Goal: Task Accomplishment & Management: Manage account settings

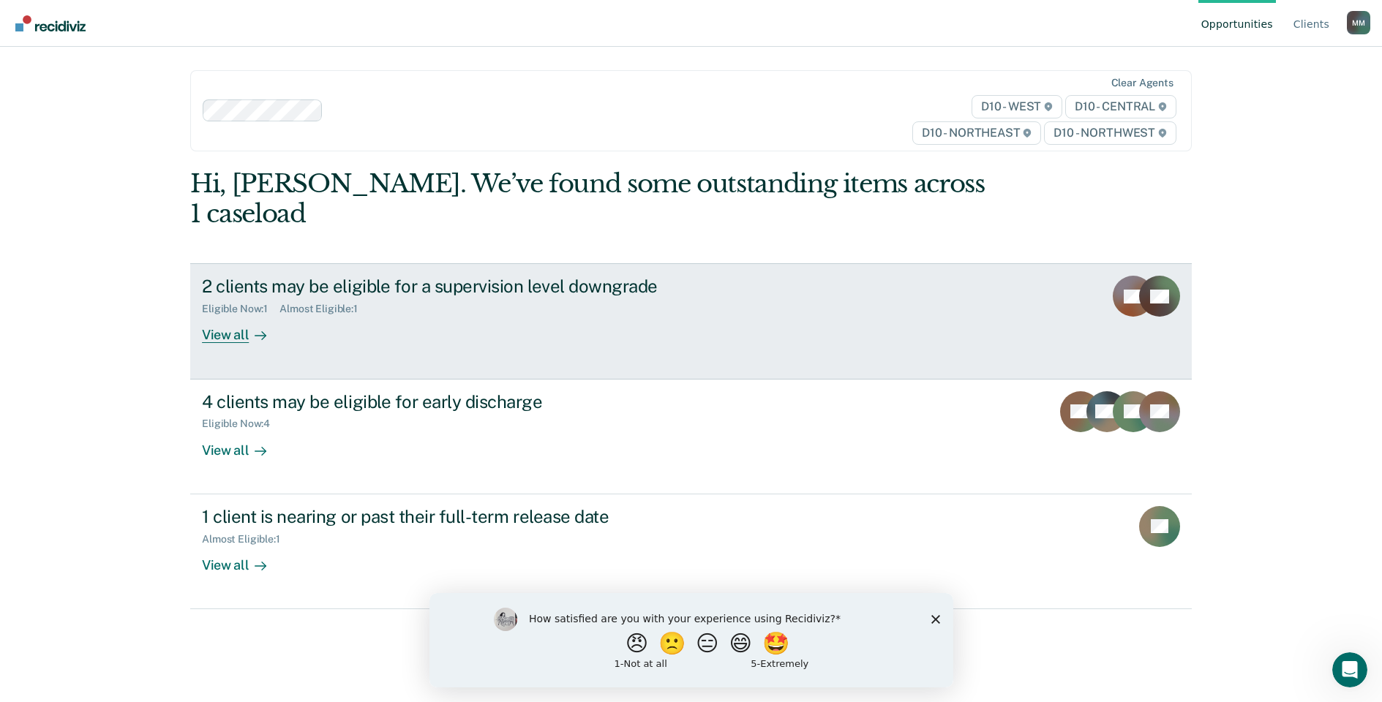
click at [230, 315] on div "View all" at bounding box center [243, 329] width 82 height 29
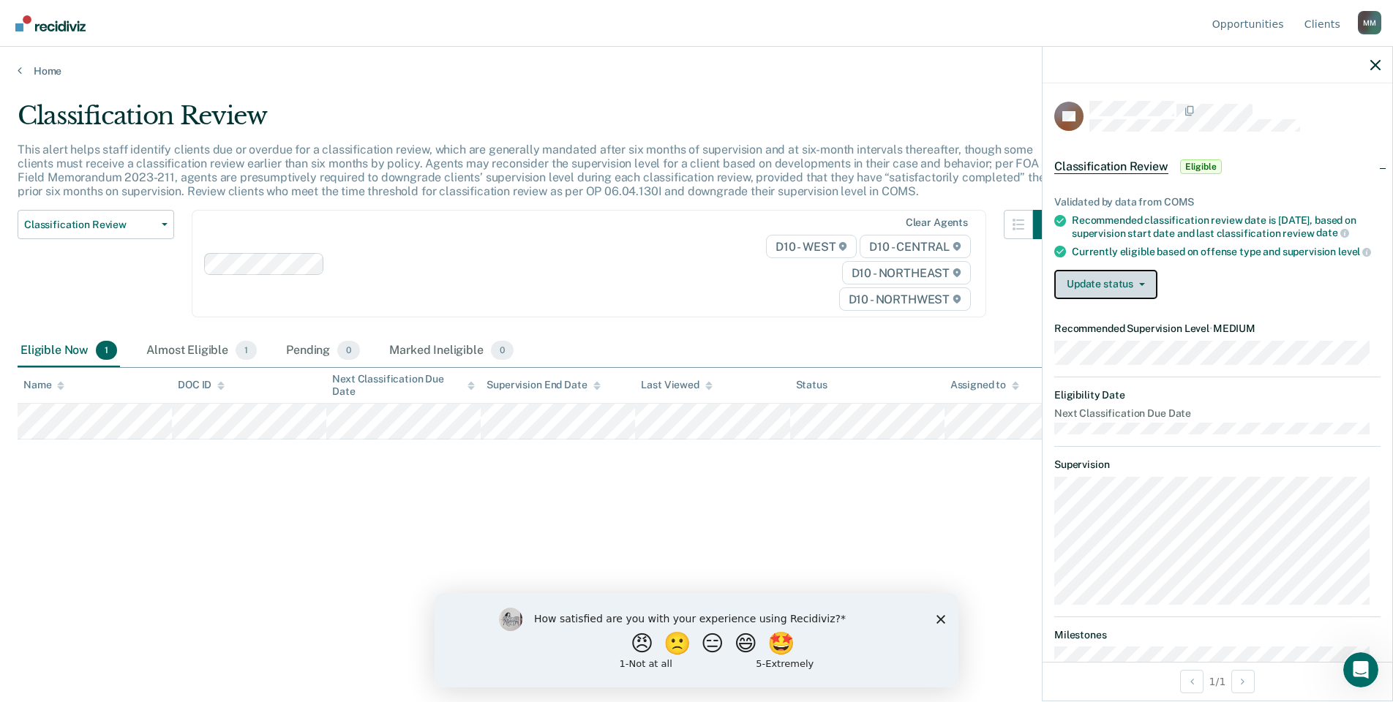
click at [1118, 297] on button "Update status" at bounding box center [1105, 284] width 103 height 29
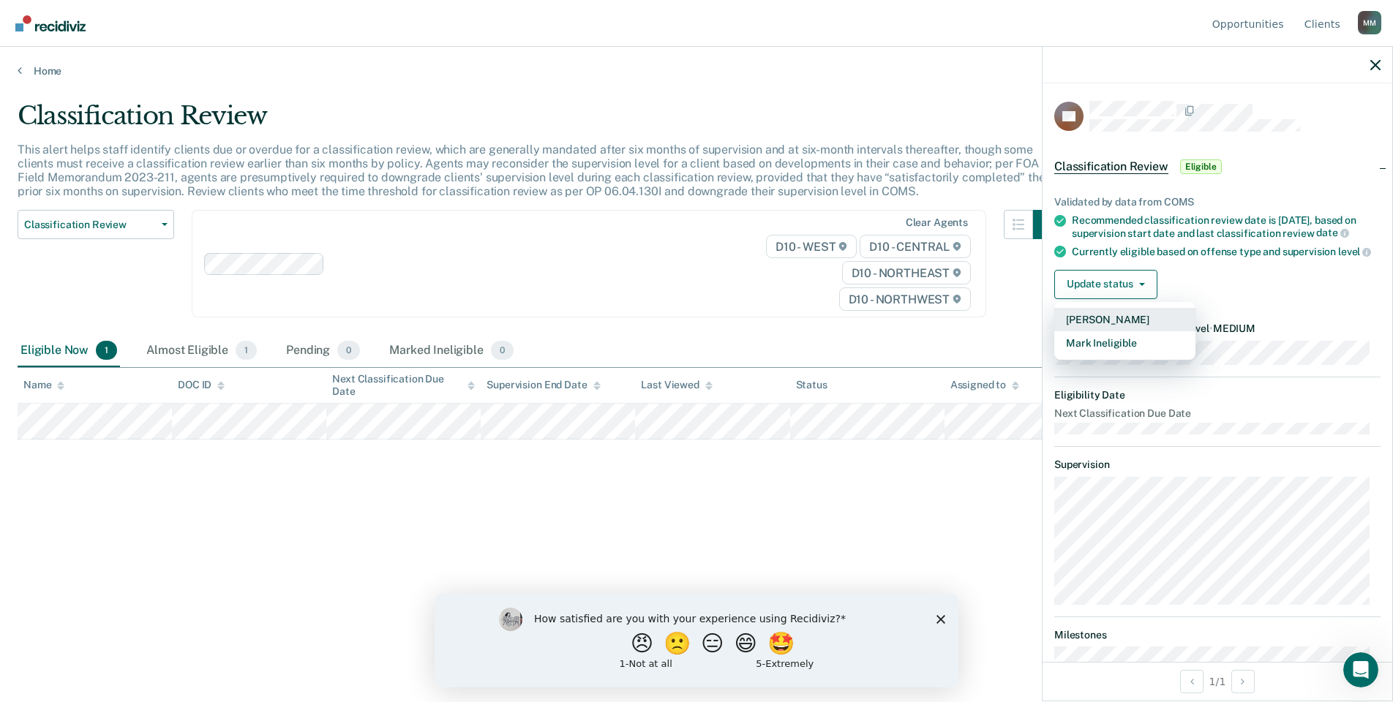
click at [1118, 323] on button "[PERSON_NAME]" at bounding box center [1124, 319] width 141 height 23
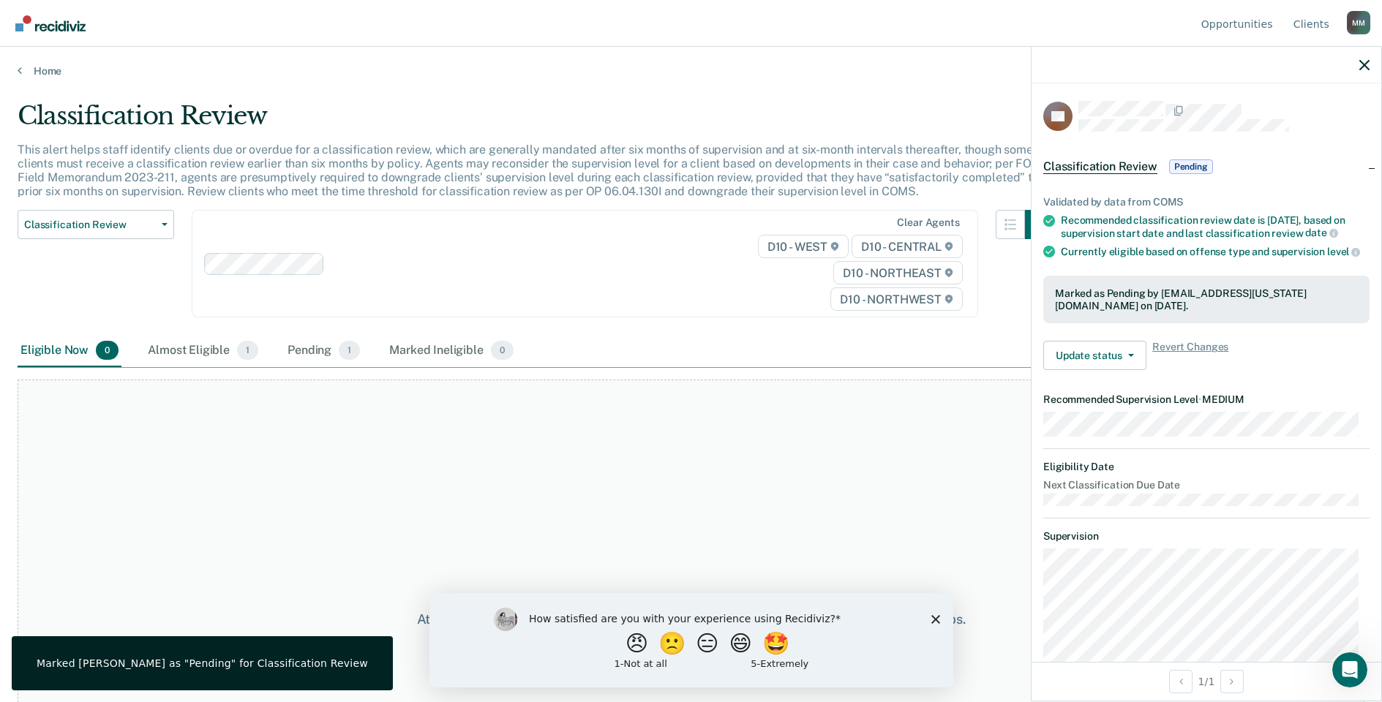
click at [26, 61] on div "Home" at bounding box center [691, 62] width 1382 height 31
click at [31, 72] on link "Home" at bounding box center [691, 70] width 1347 height 13
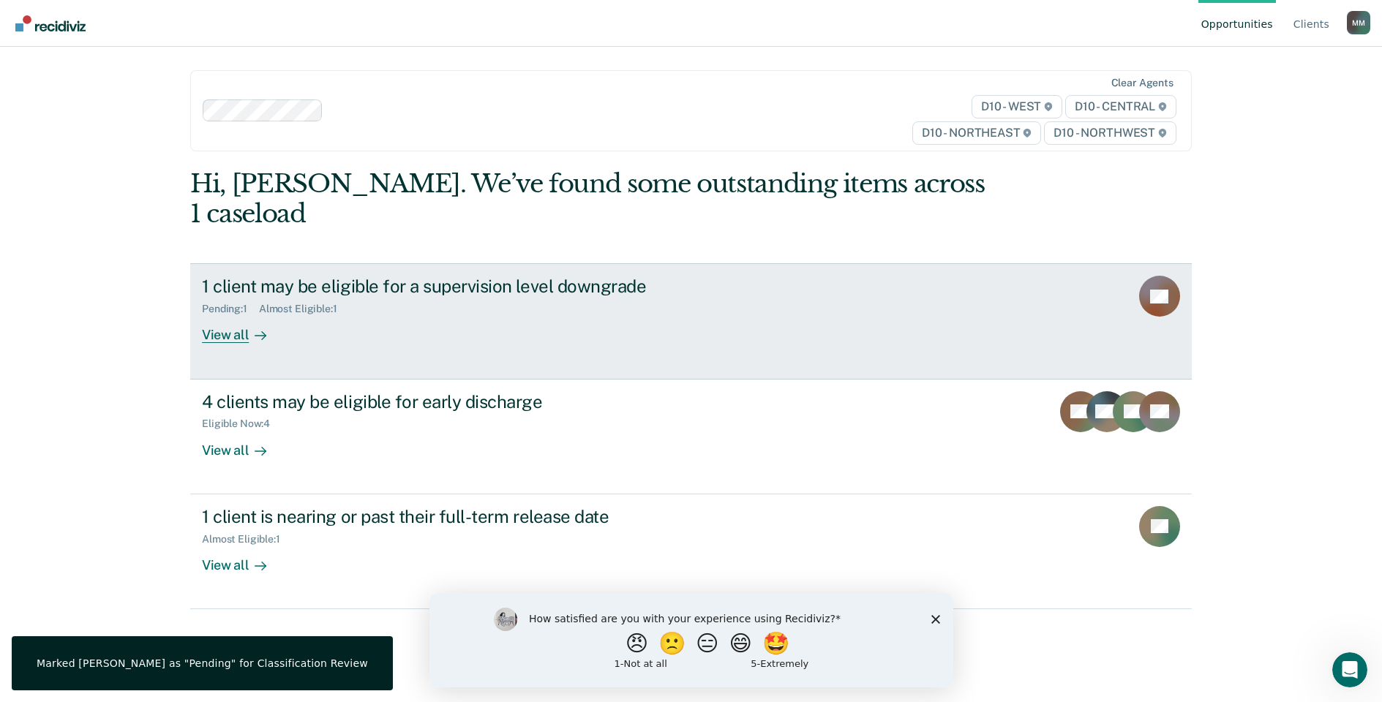
click at [274, 297] on div "Pending : 1 Almost Eligible : 1" at bounding box center [459, 306] width 514 height 18
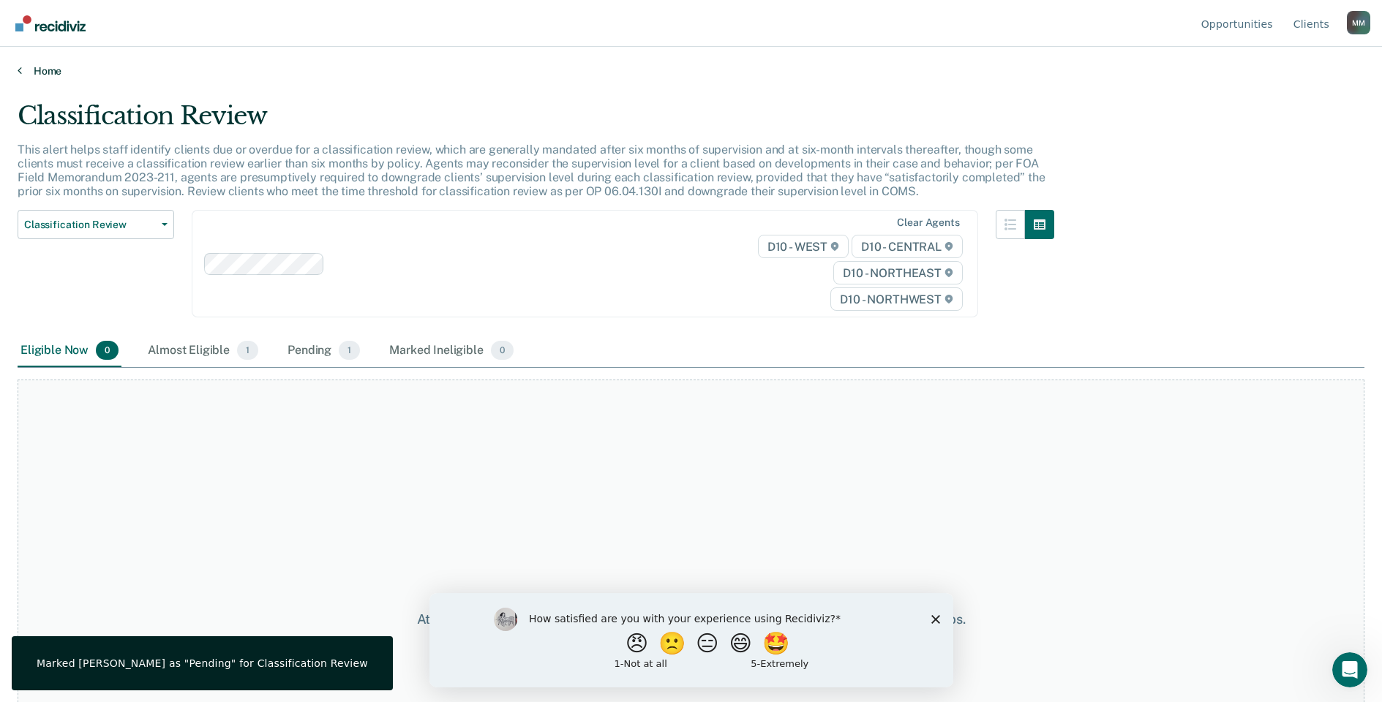
click at [24, 72] on link "Home" at bounding box center [691, 70] width 1347 height 13
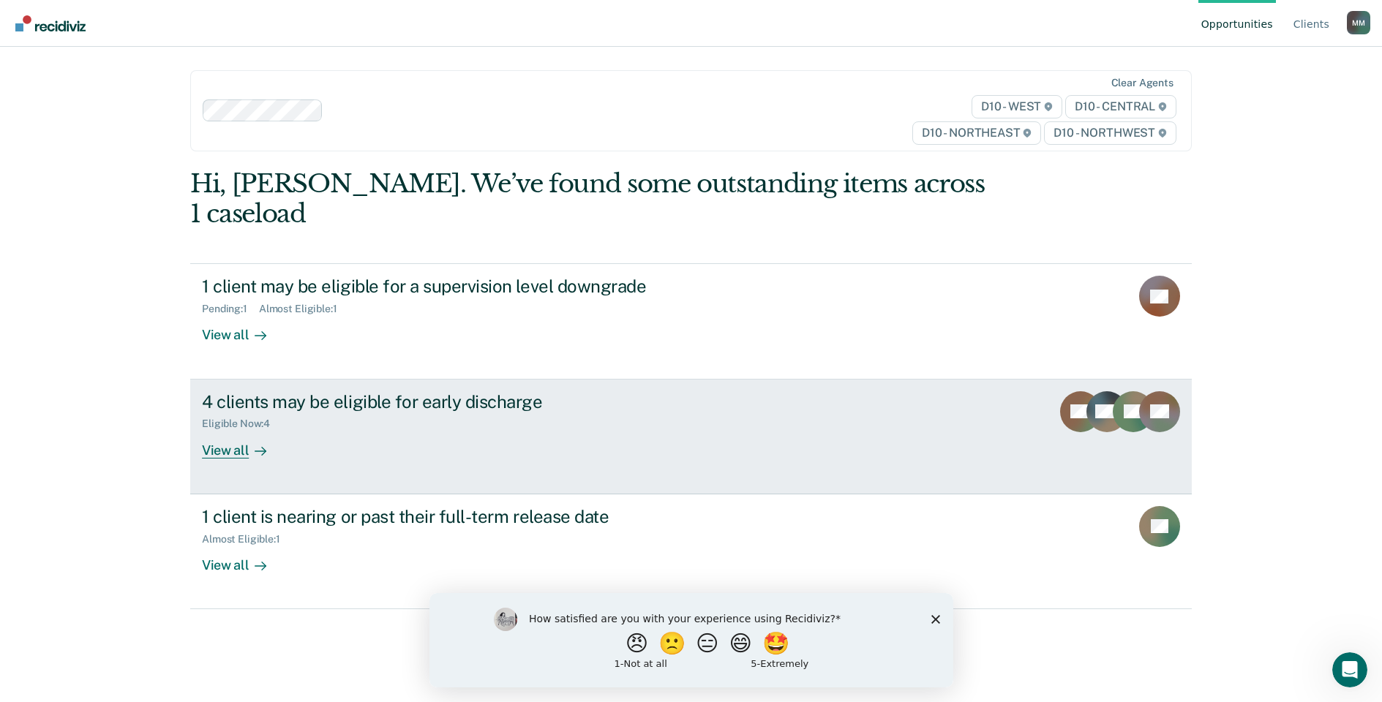
click at [372, 412] on div "Eligible Now : 4" at bounding box center [459, 421] width 514 height 18
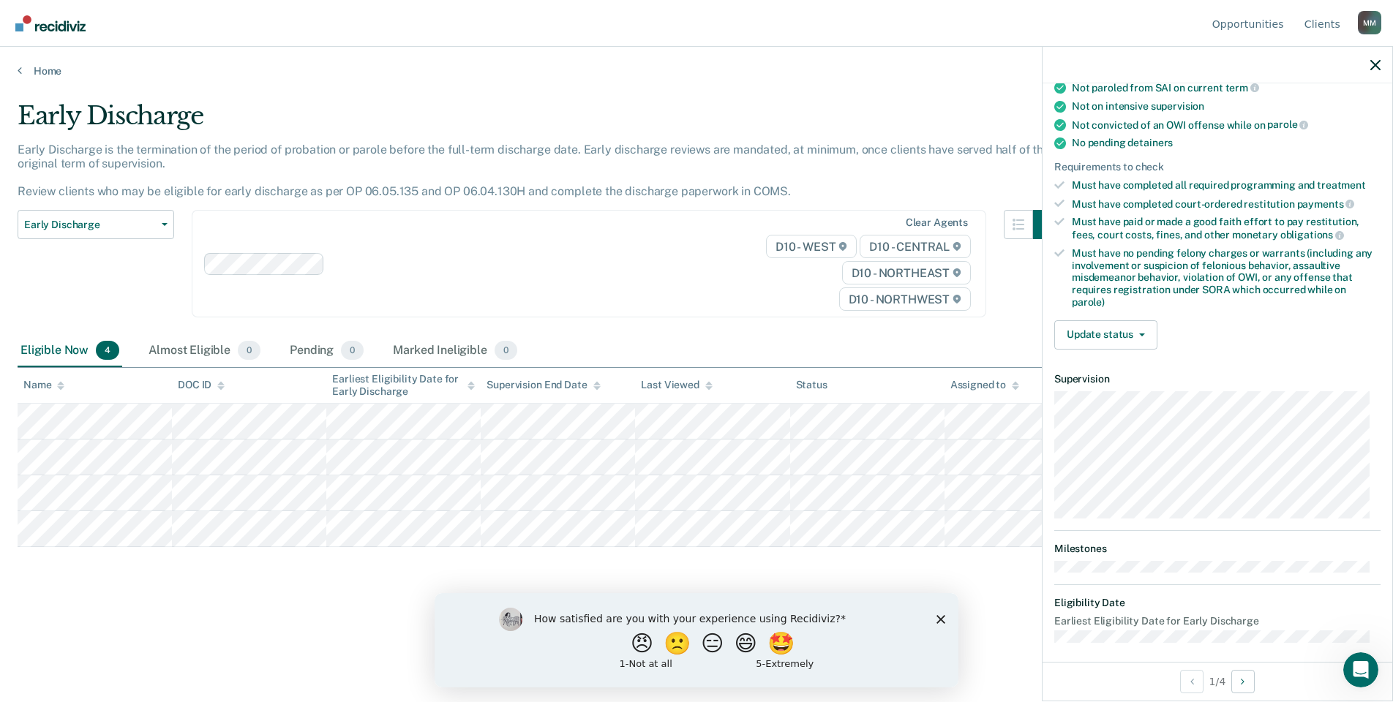
scroll to position [279, 0]
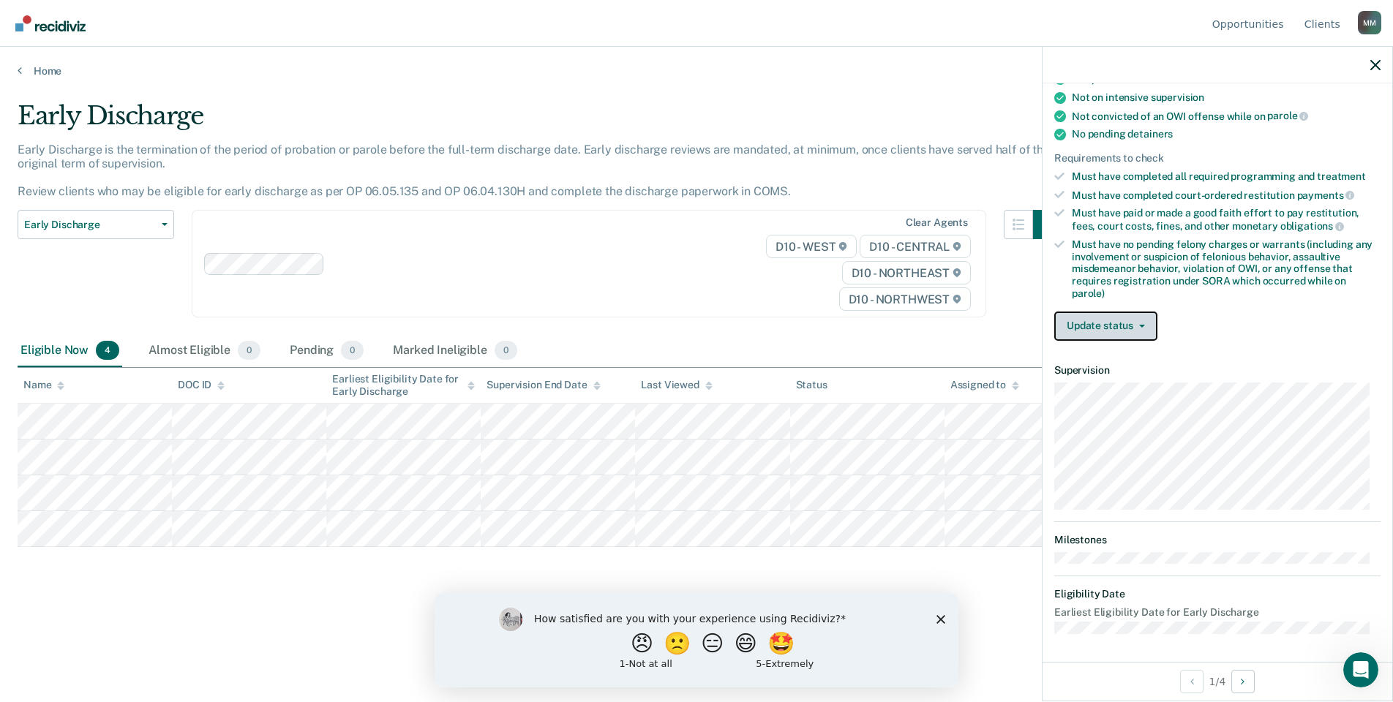
click at [1106, 329] on button "Update status" at bounding box center [1105, 326] width 103 height 29
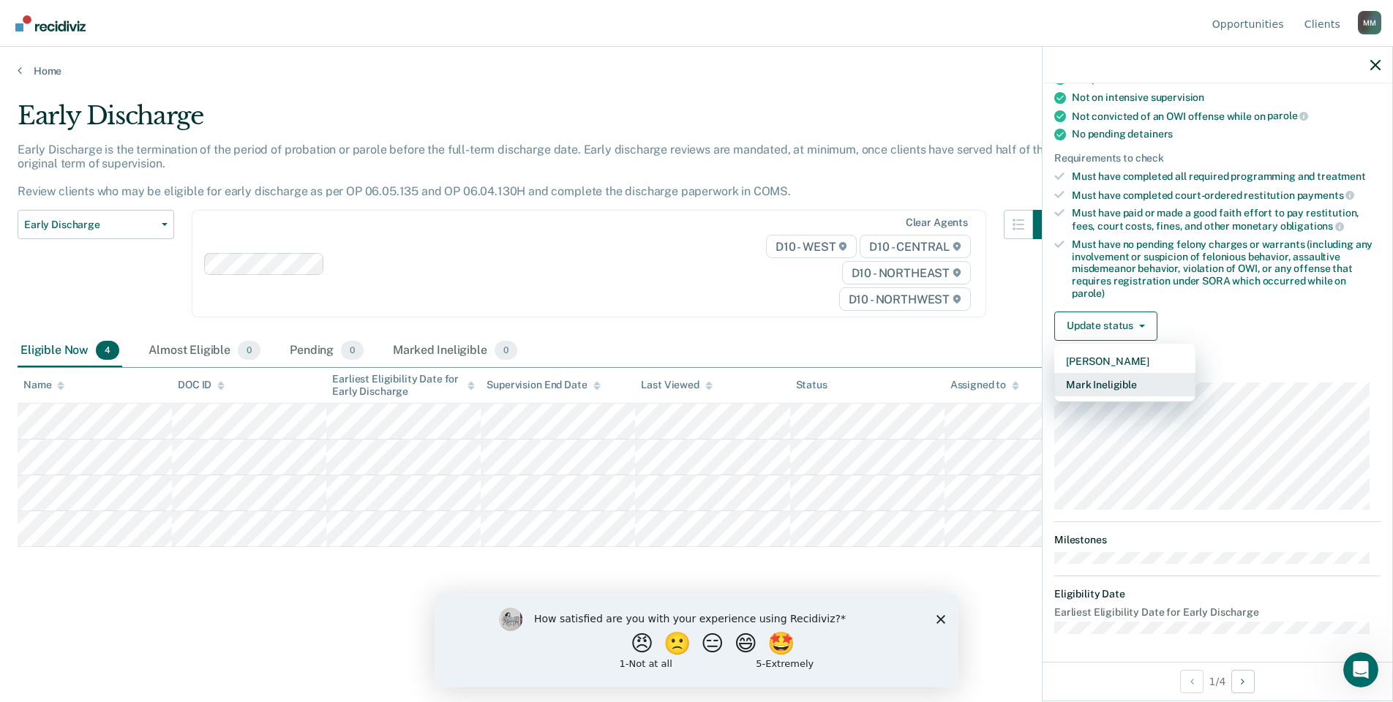
click at [1118, 383] on button "Mark Ineligible" at bounding box center [1124, 384] width 141 height 23
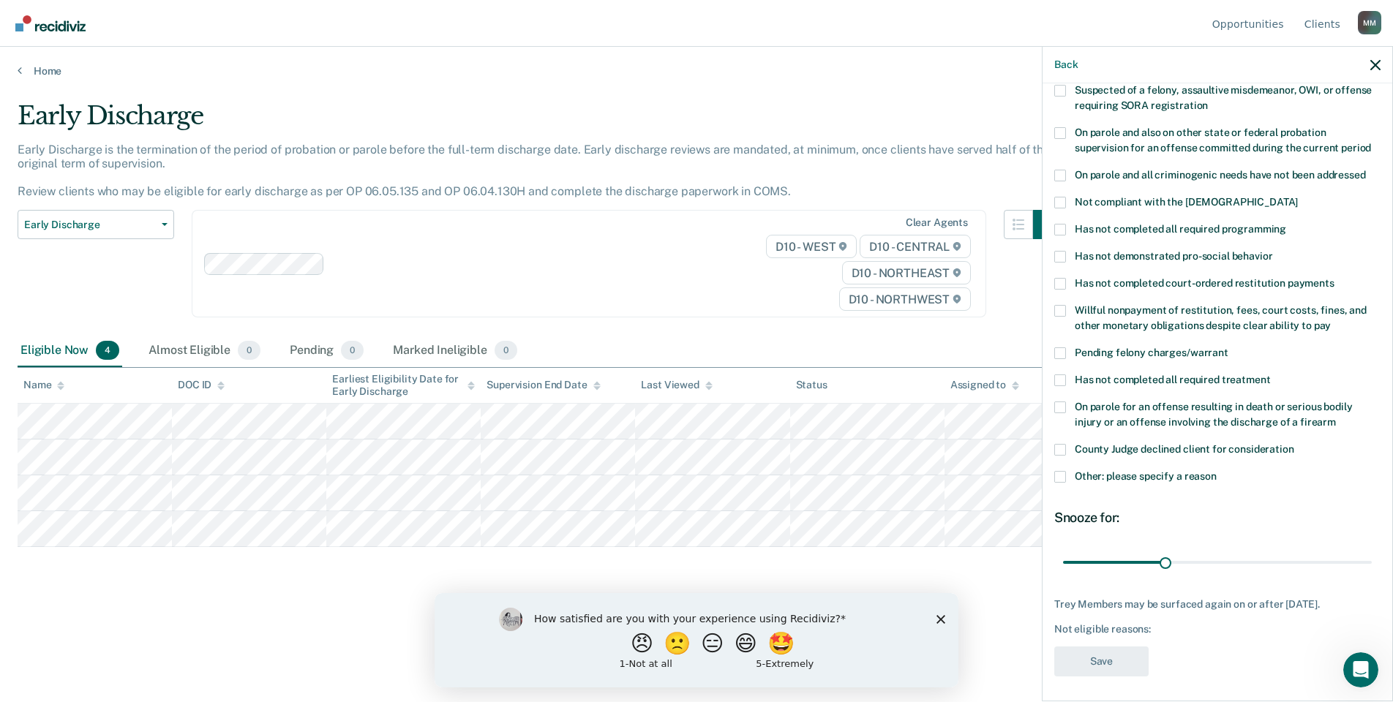
click at [1095, 471] on label "Other: please specify a reason" at bounding box center [1217, 478] width 326 height 15
click at [1217, 471] on input "Other: please specify a reason" at bounding box center [1217, 471] width 0 height 0
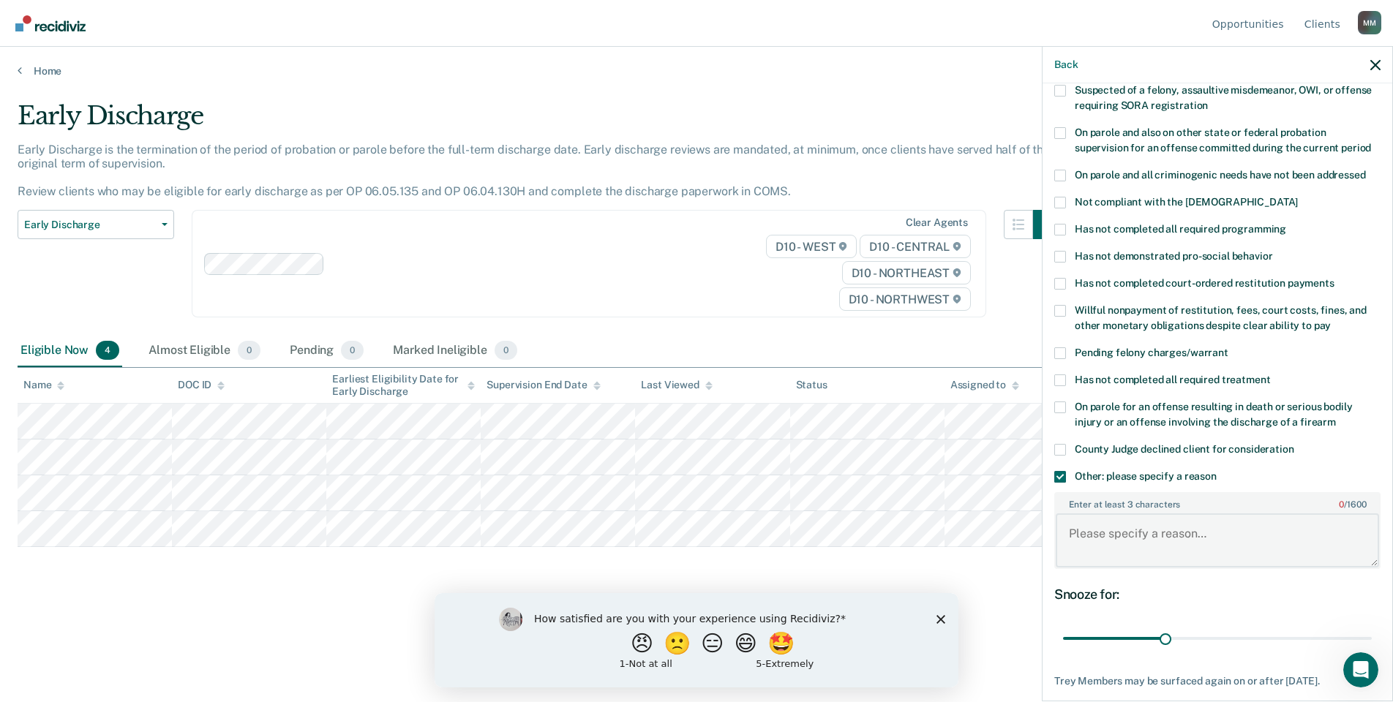
click at [1105, 516] on textarea "Enter at least 3 characters 0 / 1600" at bounding box center [1217, 541] width 323 height 54
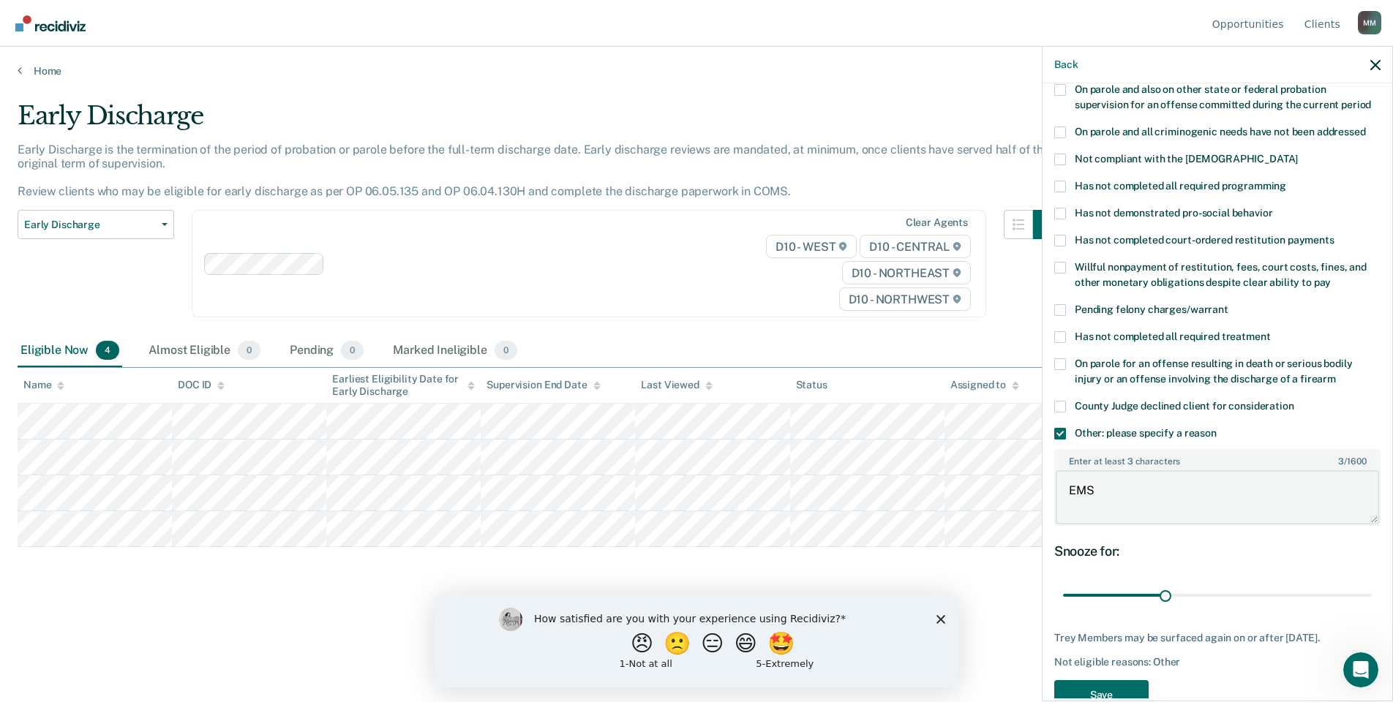
scroll to position [229, 0]
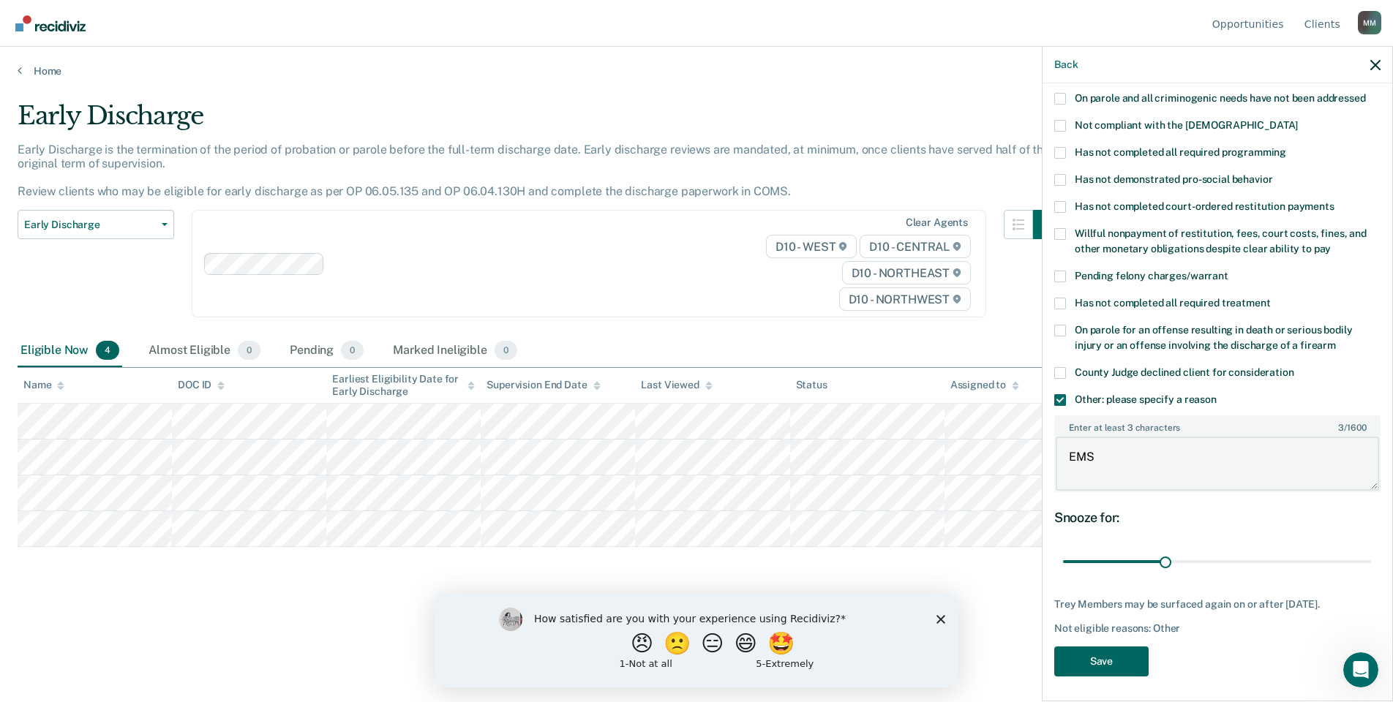
type textarea "EMS"
click at [1106, 656] on button "Save" at bounding box center [1101, 662] width 94 height 30
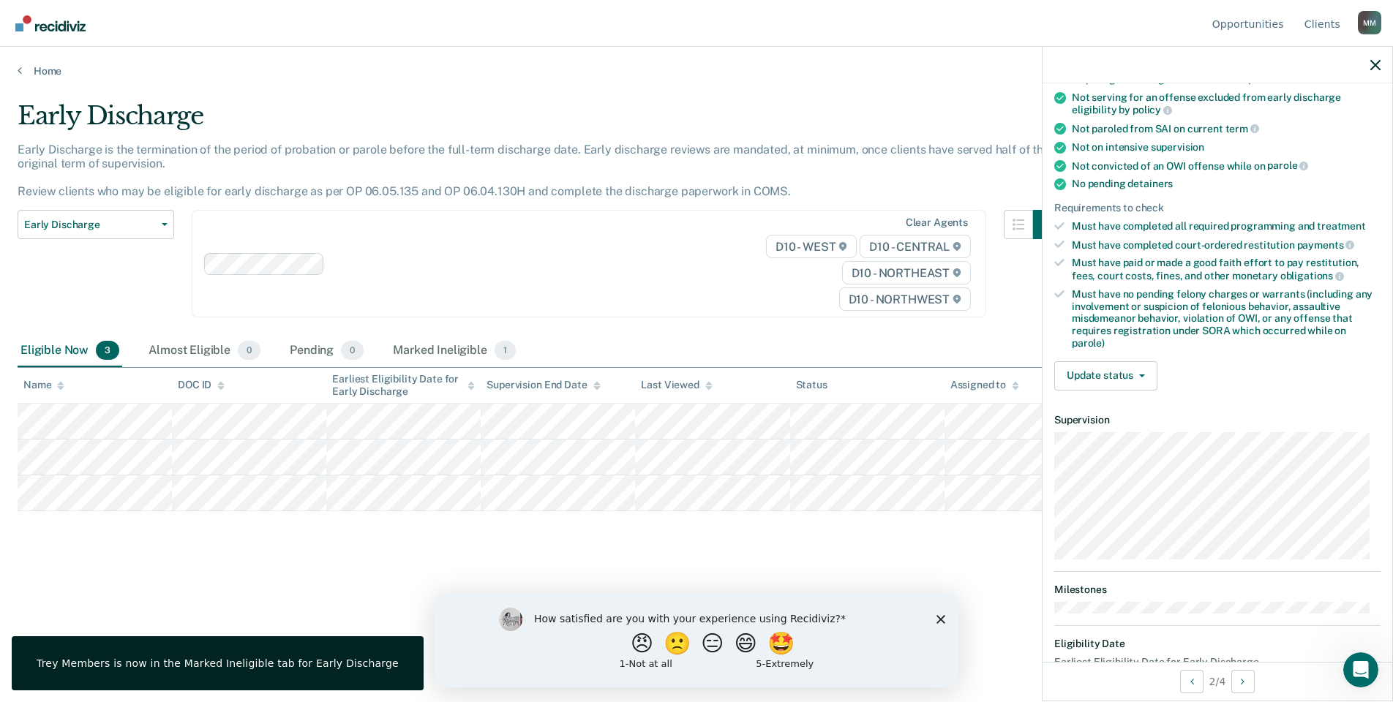
click at [1088, 350] on div "Validated by data from COMS Completed at least half of parole term Serving a pa…" at bounding box center [1218, 173] width 350 height 459
click at [1092, 387] on button "Update status" at bounding box center [1105, 375] width 103 height 29
click at [1136, 439] on button "Mark Ineligible" at bounding box center [1124, 434] width 141 height 23
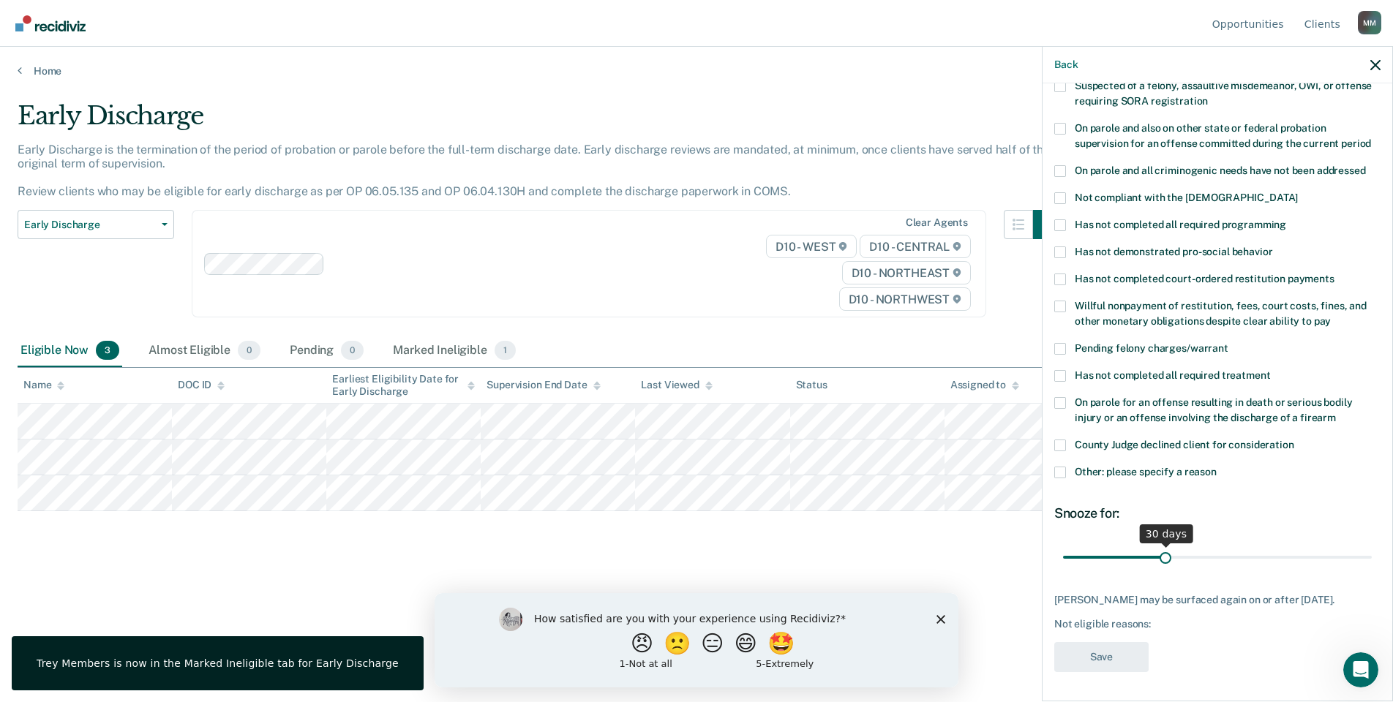
scroll to position [152, 0]
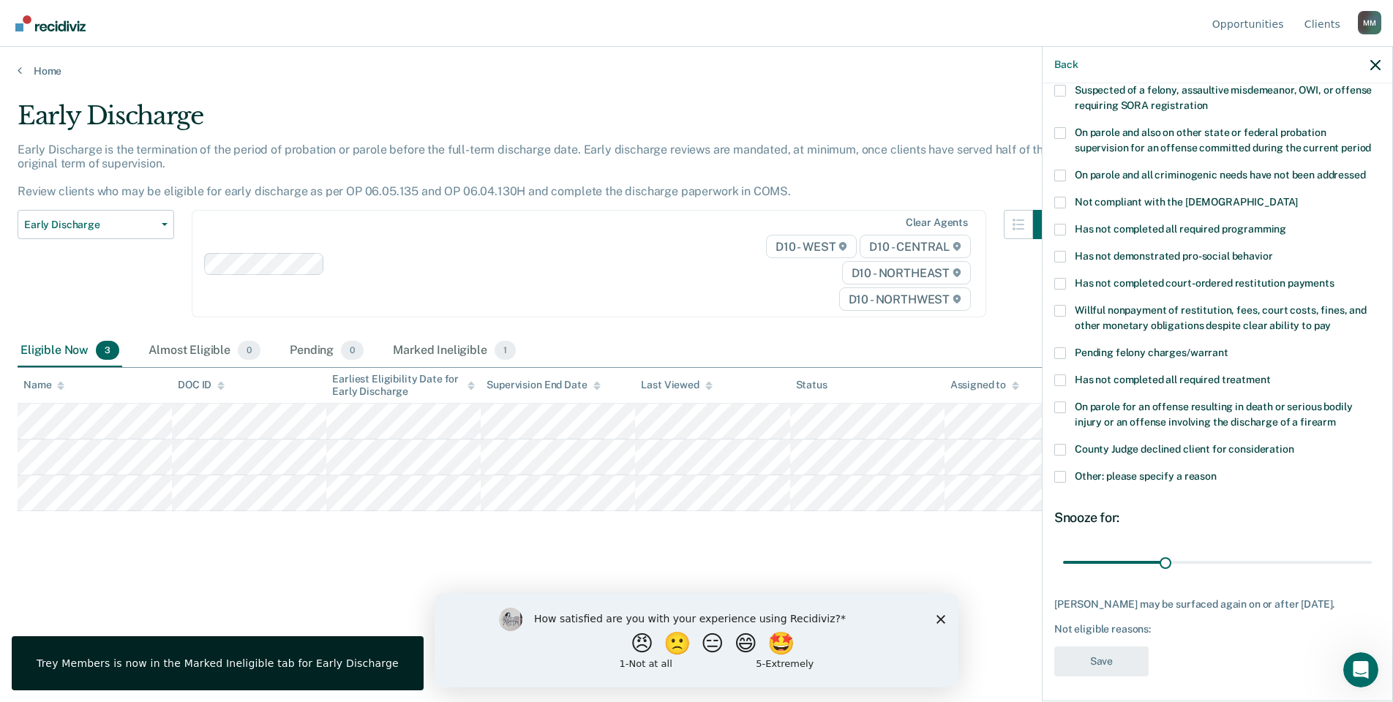
click at [1068, 471] on label "Other: please specify a reason" at bounding box center [1217, 478] width 326 height 15
click at [1217, 471] on input "Other: please specify a reason" at bounding box center [1217, 471] width 0 height 0
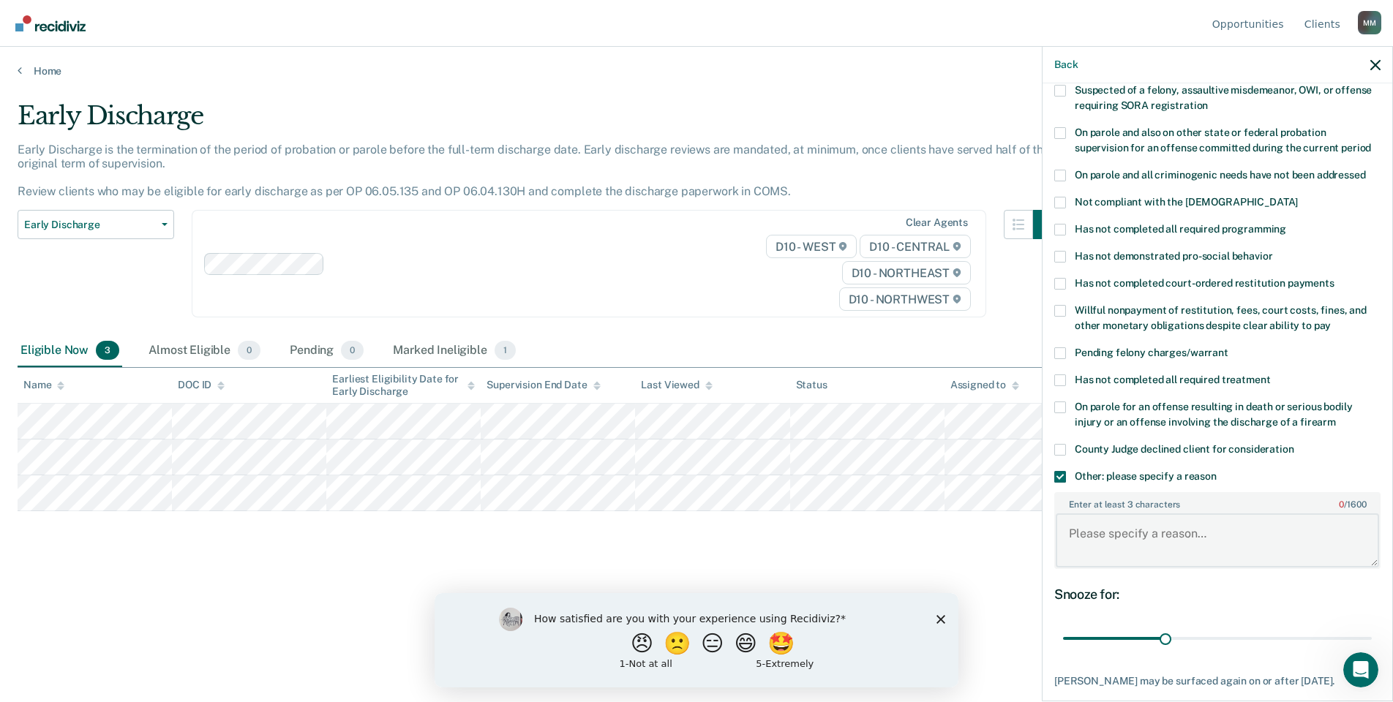
click at [1128, 520] on textarea "Enter at least 3 characters 0 / 1600" at bounding box center [1217, 541] width 323 height 54
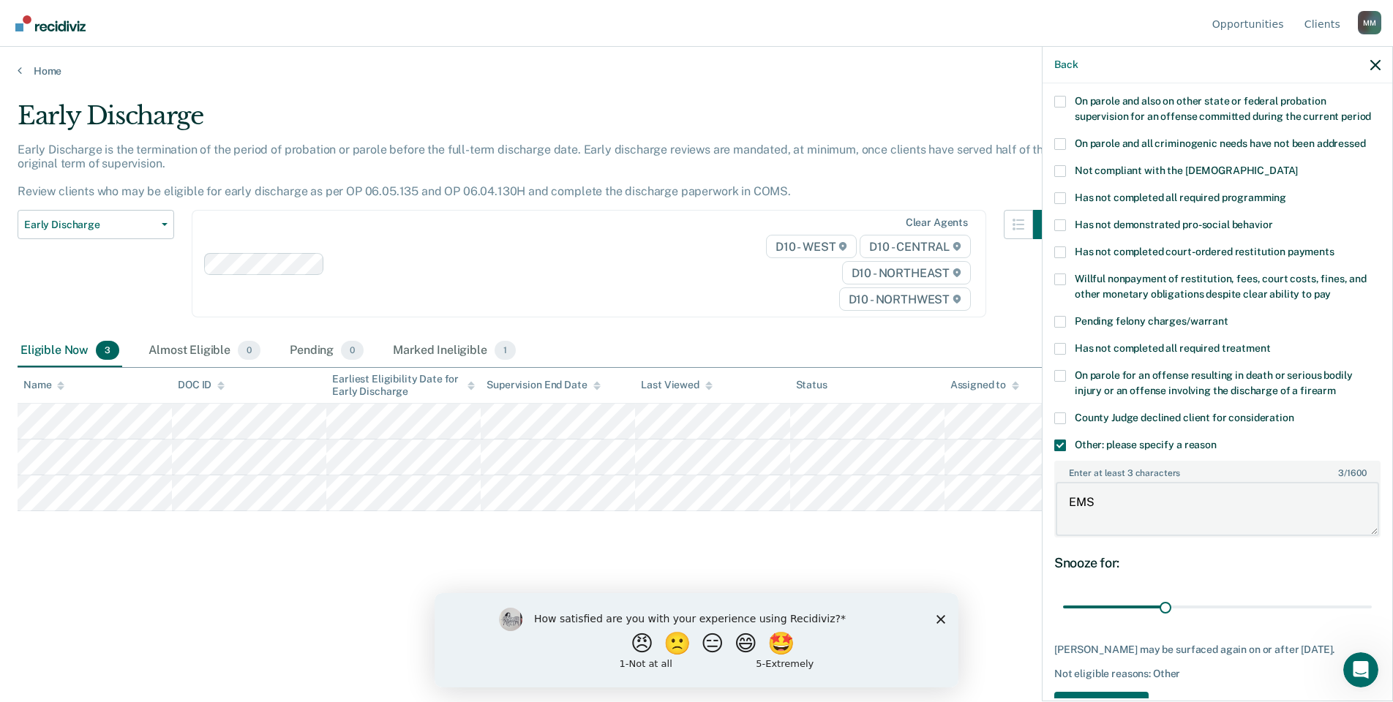
scroll to position [229, 0]
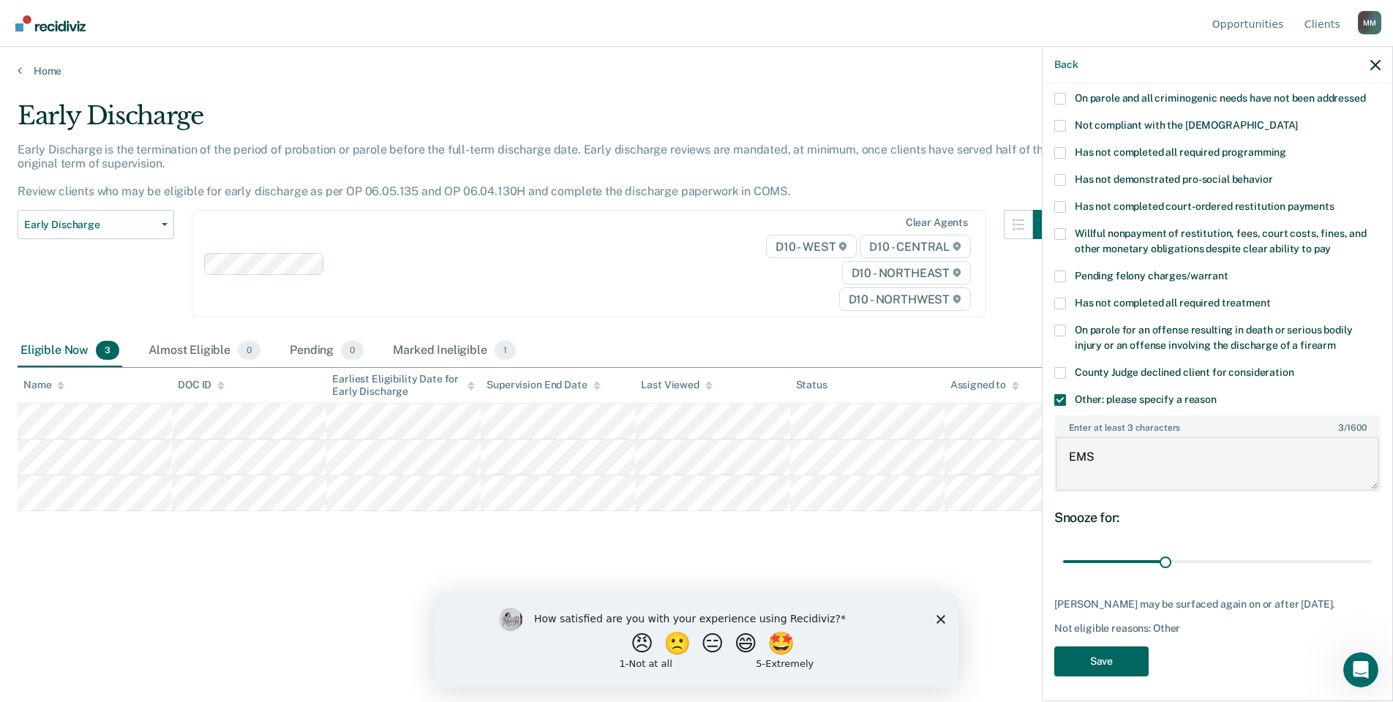
type textarea "EMS"
click at [1109, 653] on button "Save" at bounding box center [1101, 662] width 94 height 30
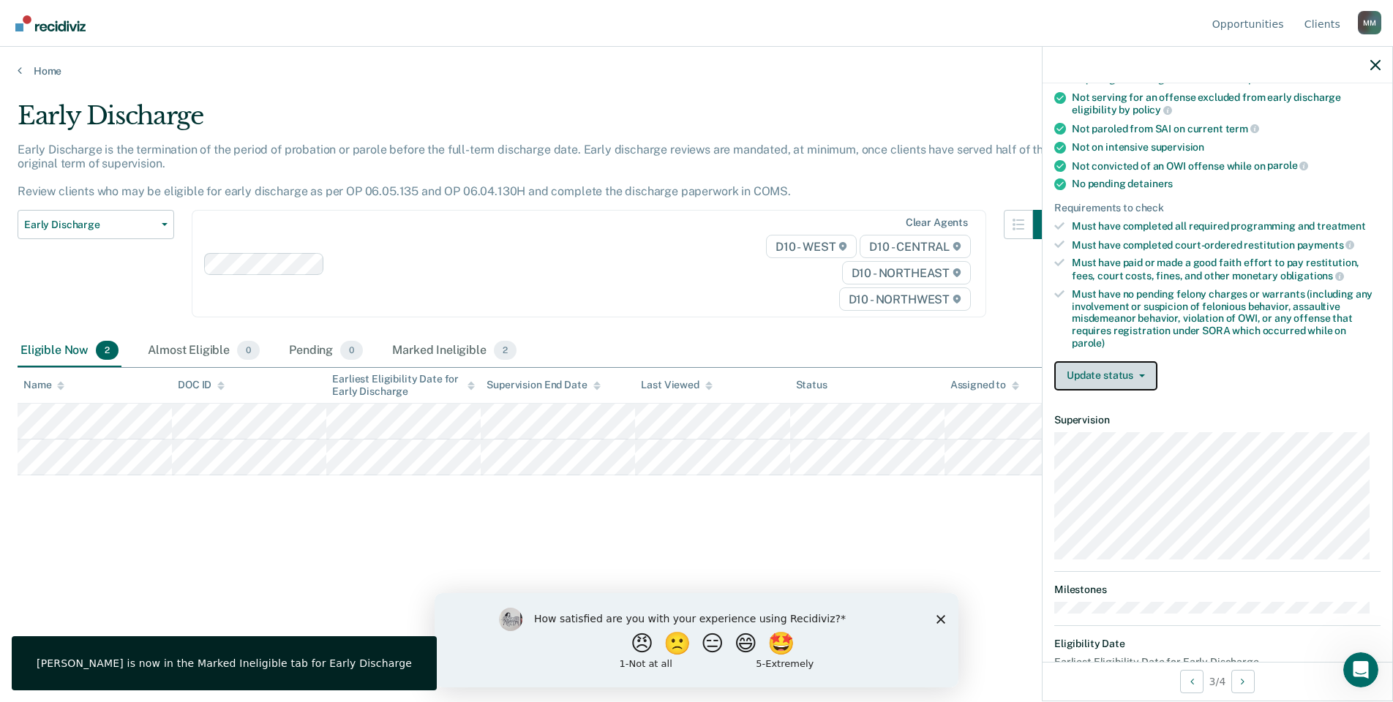
click at [1105, 369] on button "Update status" at bounding box center [1105, 375] width 103 height 29
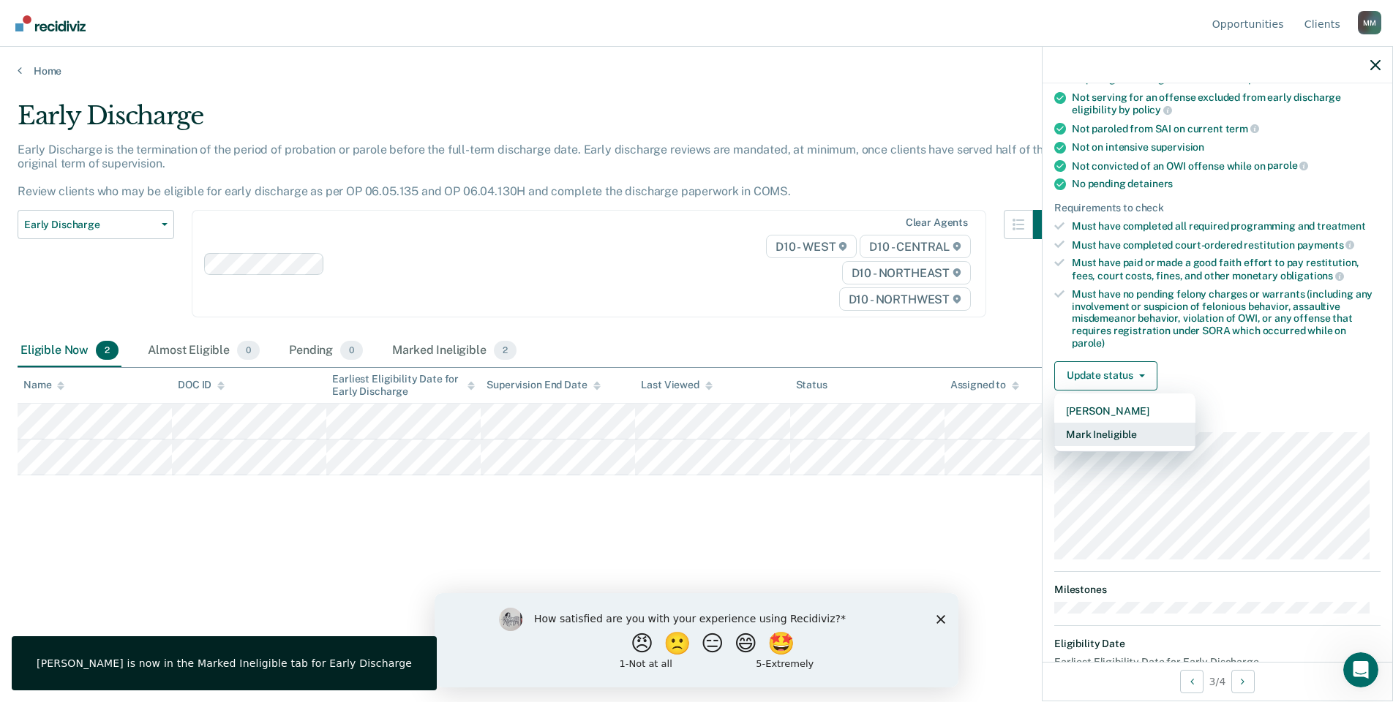
click at [1141, 434] on button "Mark Ineligible" at bounding box center [1124, 434] width 141 height 23
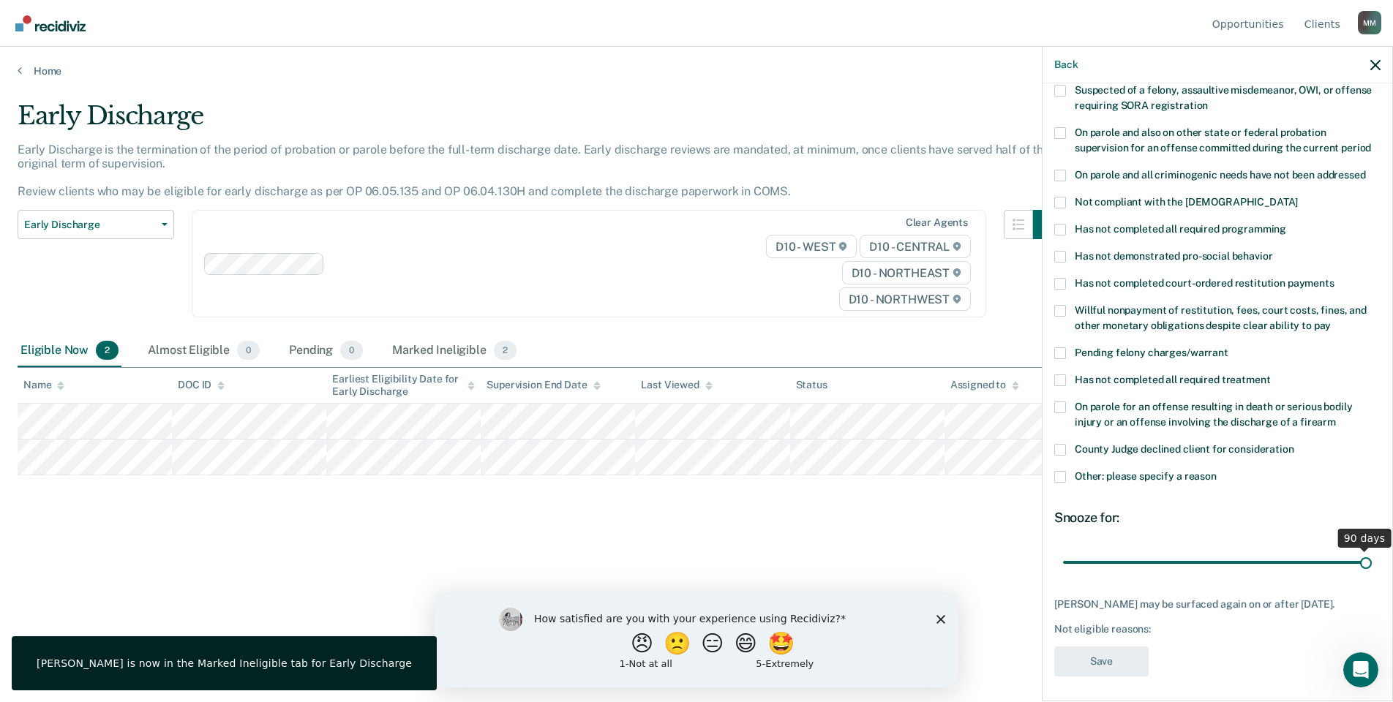
scroll to position [140, 0]
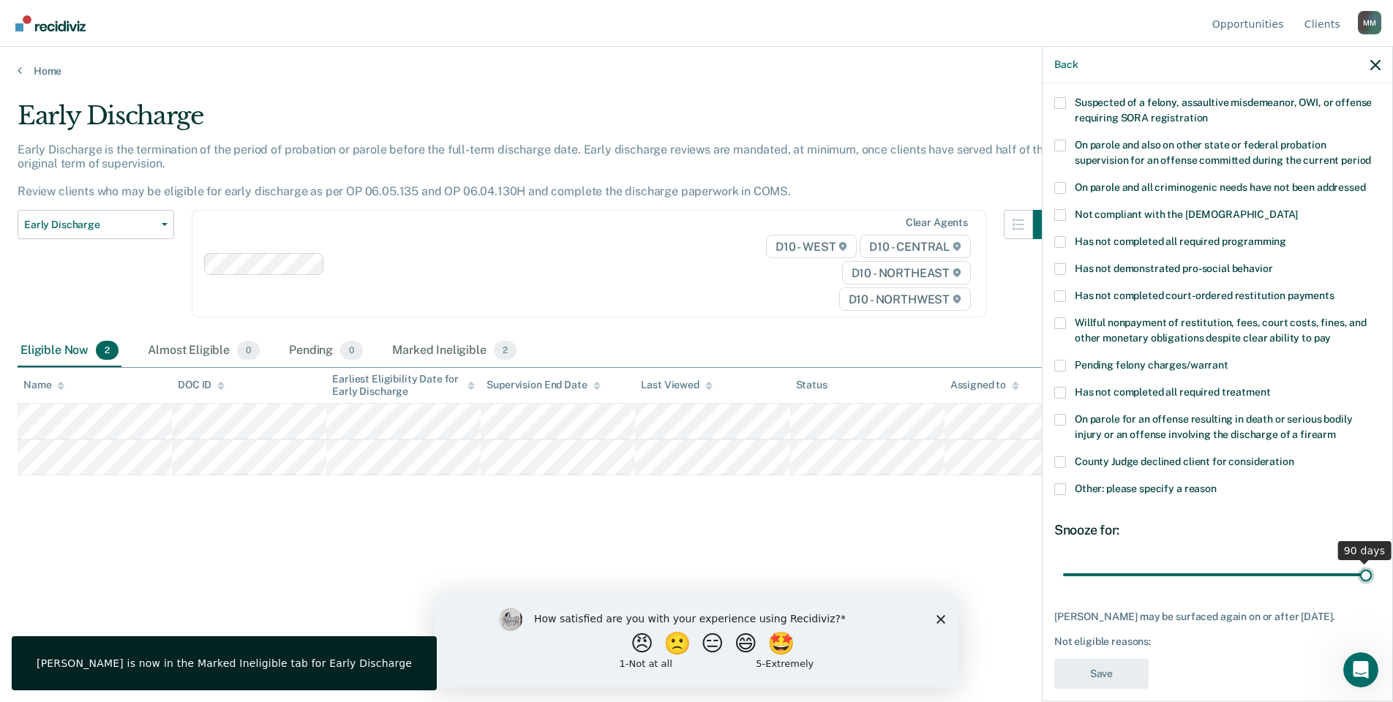
drag, startPoint x: 1165, startPoint y: 548, endPoint x: 1398, endPoint y: 542, distance: 233.5
type input "90"
click at [1372, 562] on input "range" at bounding box center [1217, 575] width 309 height 26
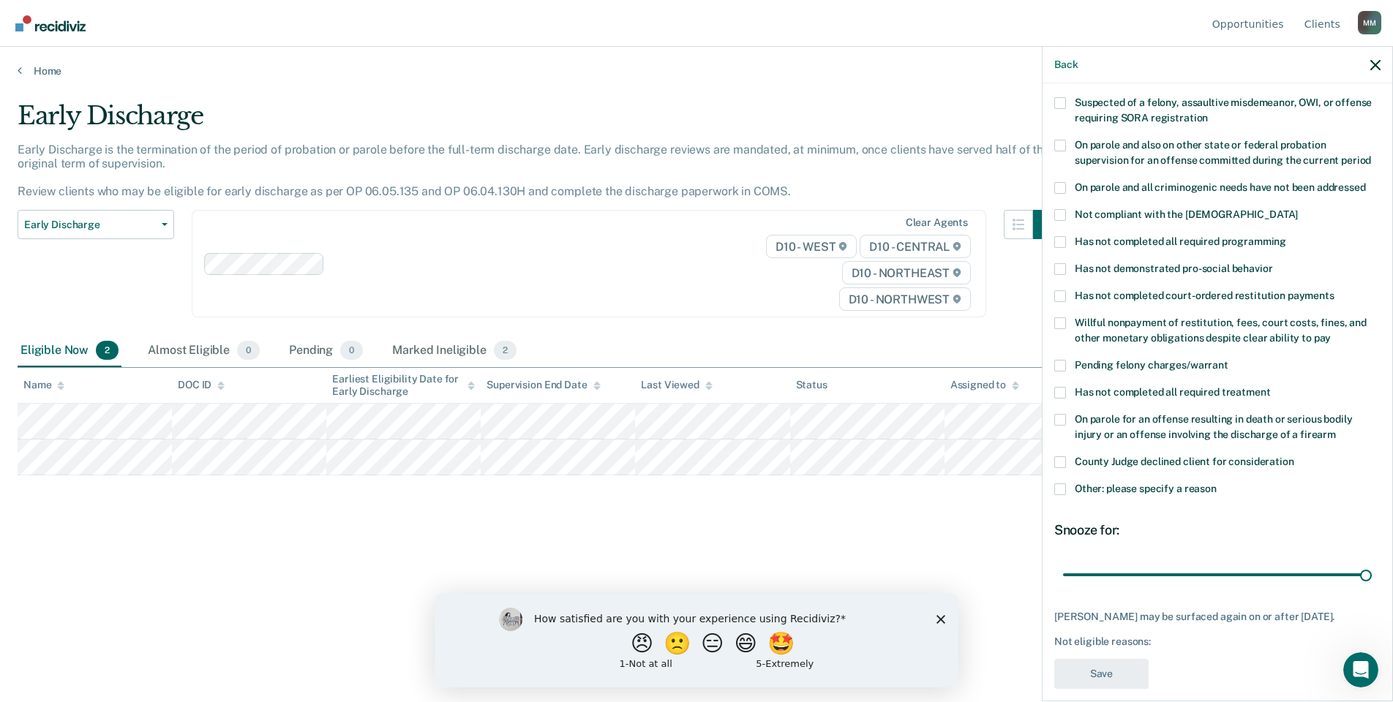
click at [1130, 483] on span "Other: please specify a reason" at bounding box center [1146, 489] width 142 height 12
click at [1217, 484] on input "Other: please specify a reason" at bounding box center [1217, 484] width 0 height 0
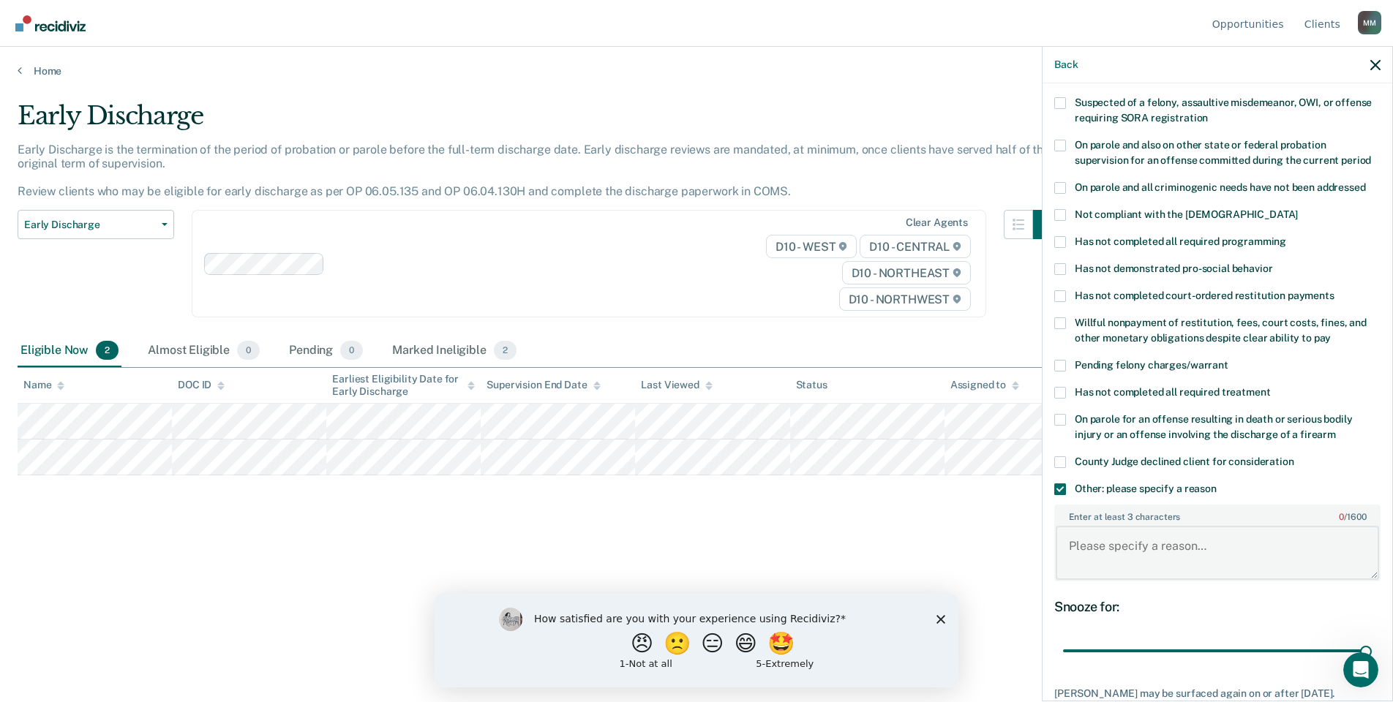
click at [1138, 526] on textarea "Enter at least 3 characters 0 / 1600" at bounding box center [1217, 553] width 323 height 54
type textarea "n"
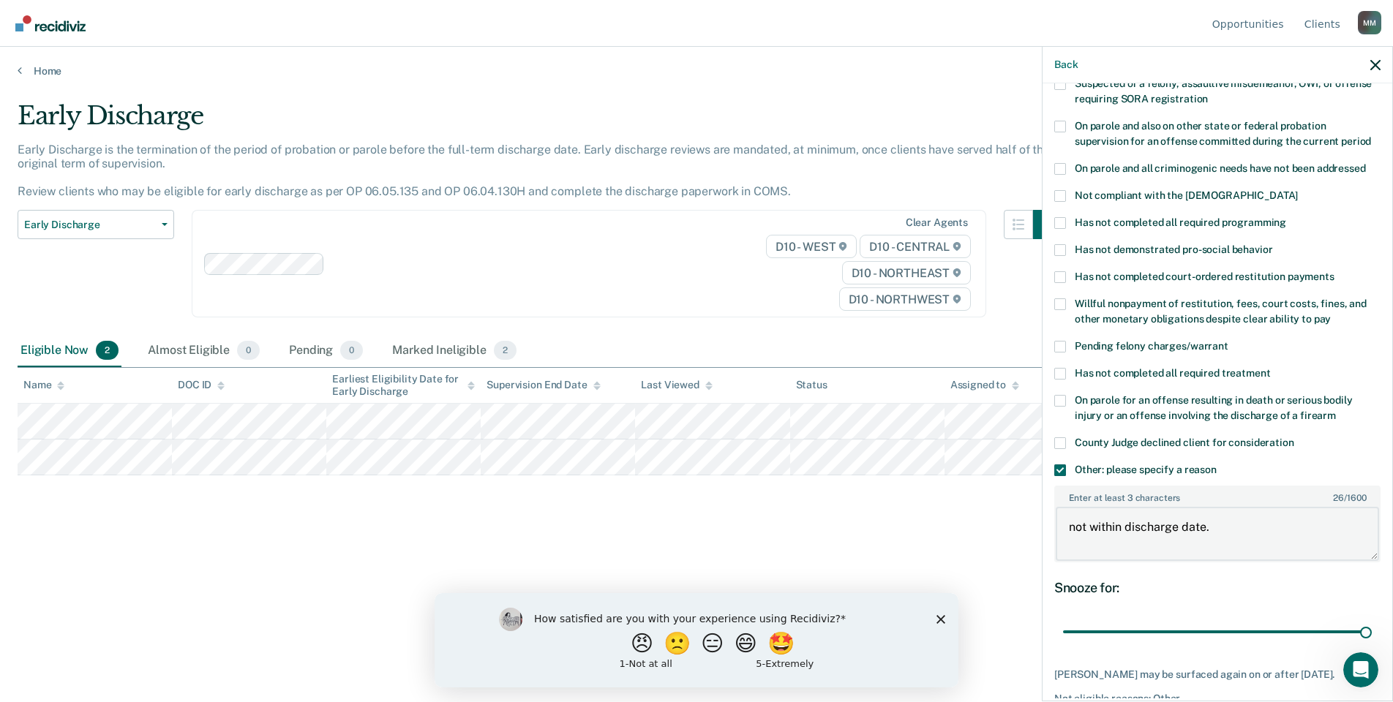
scroll to position [217, 0]
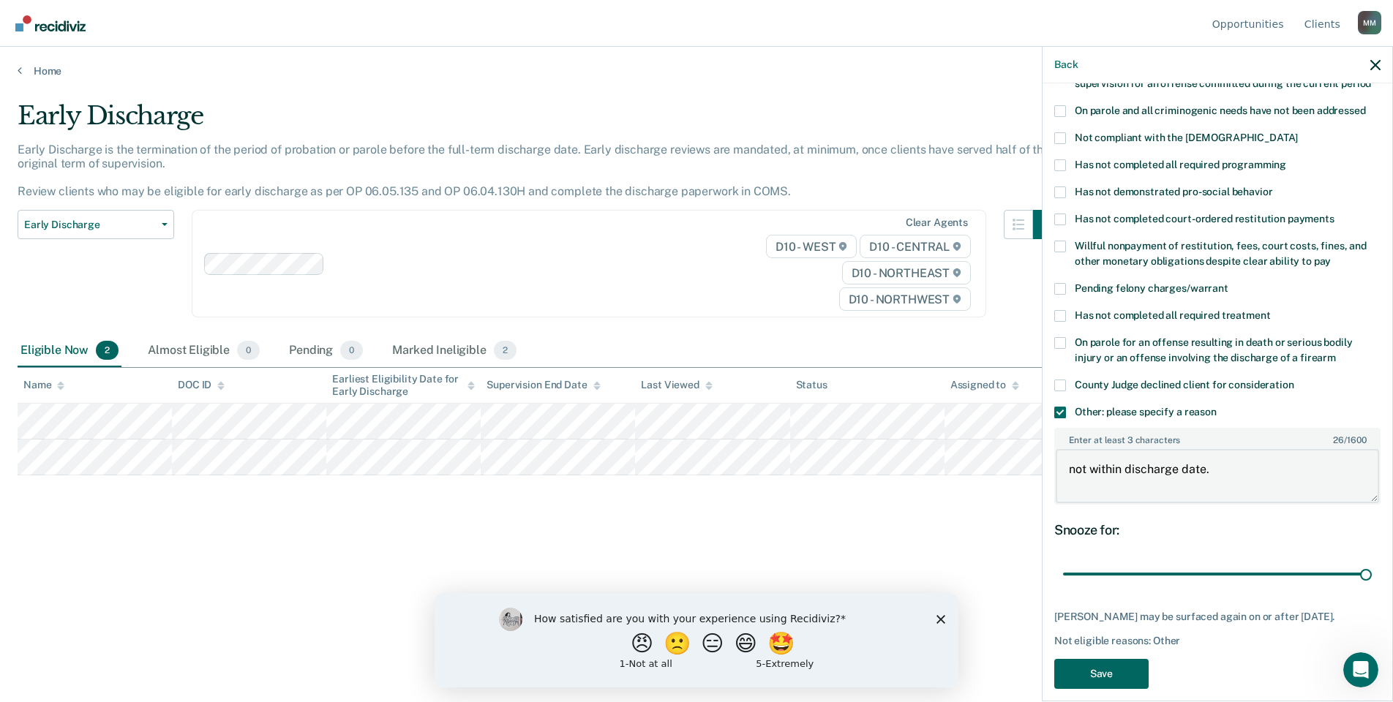
type textarea "not within discharge date."
click at [1117, 661] on button "Save" at bounding box center [1101, 674] width 94 height 30
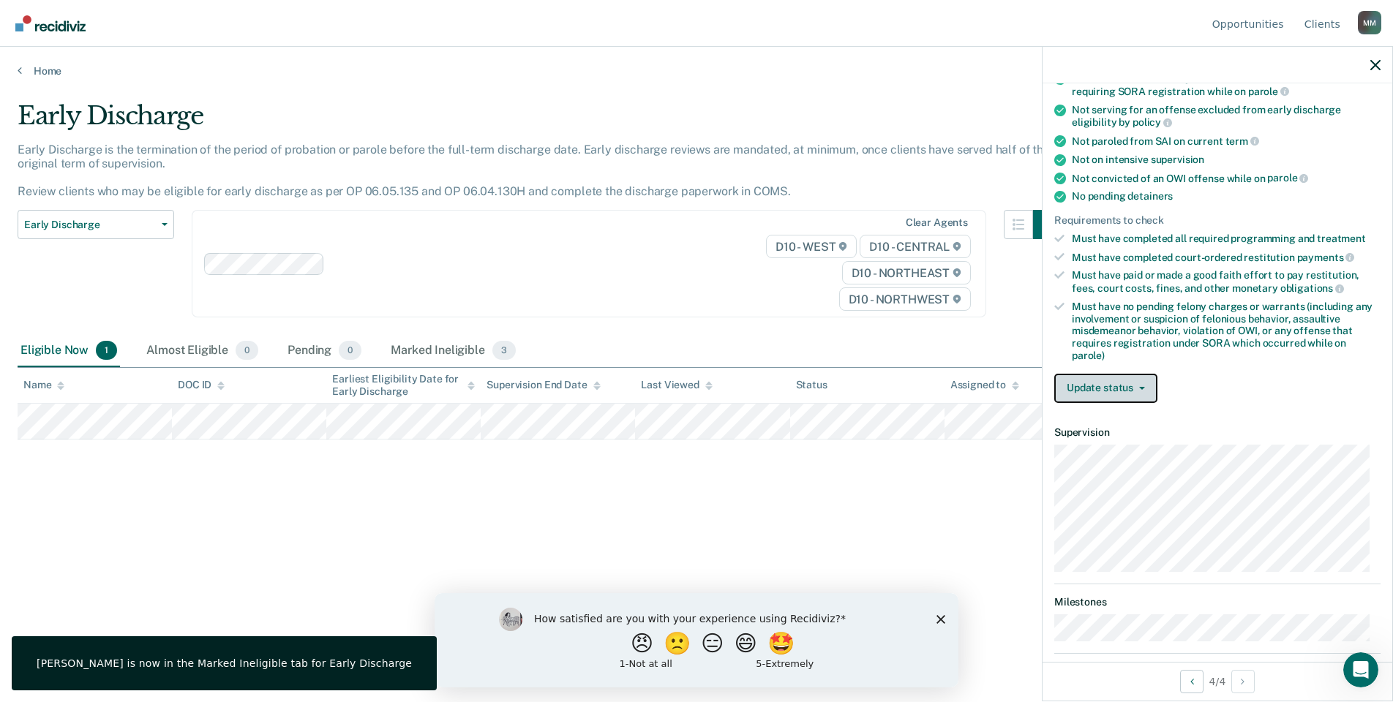
click at [1100, 383] on button "Update status" at bounding box center [1105, 388] width 103 height 29
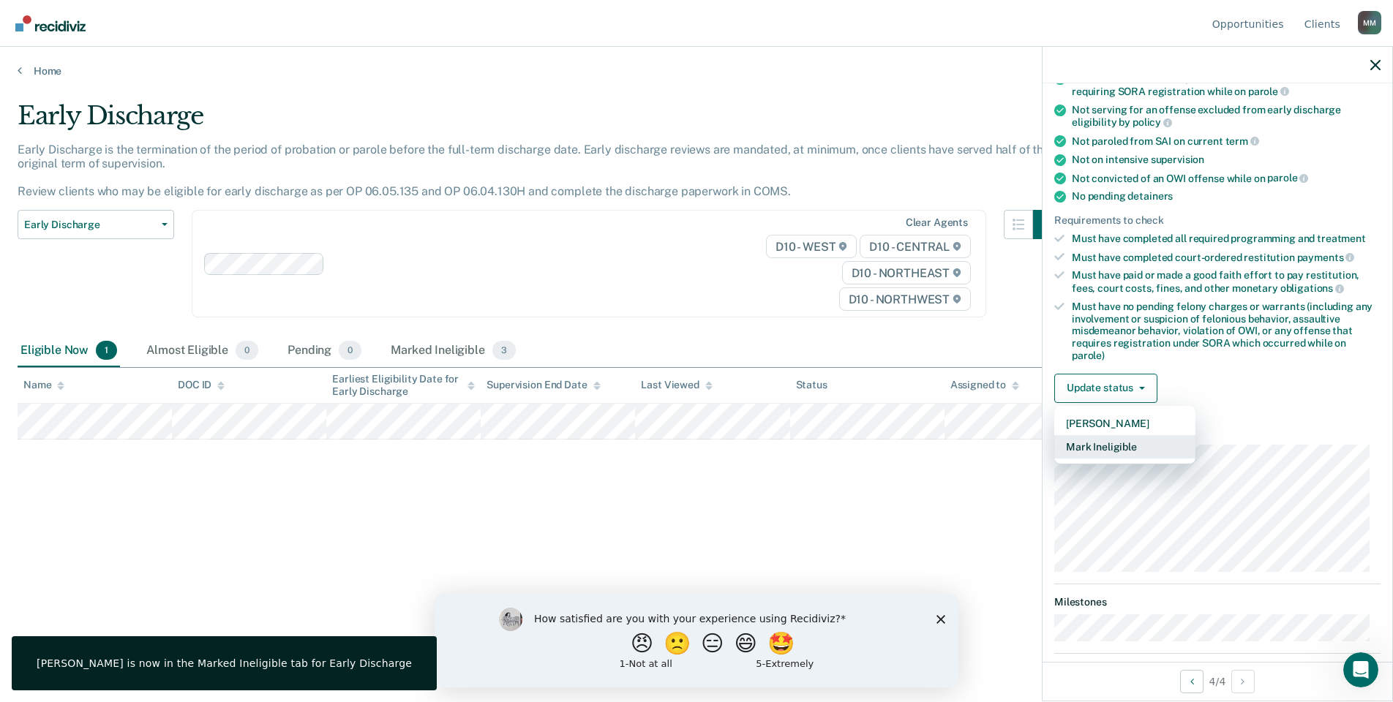
click at [1121, 449] on button "Mark Ineligible" at bounding box center [1124, 446] width 141 height 23
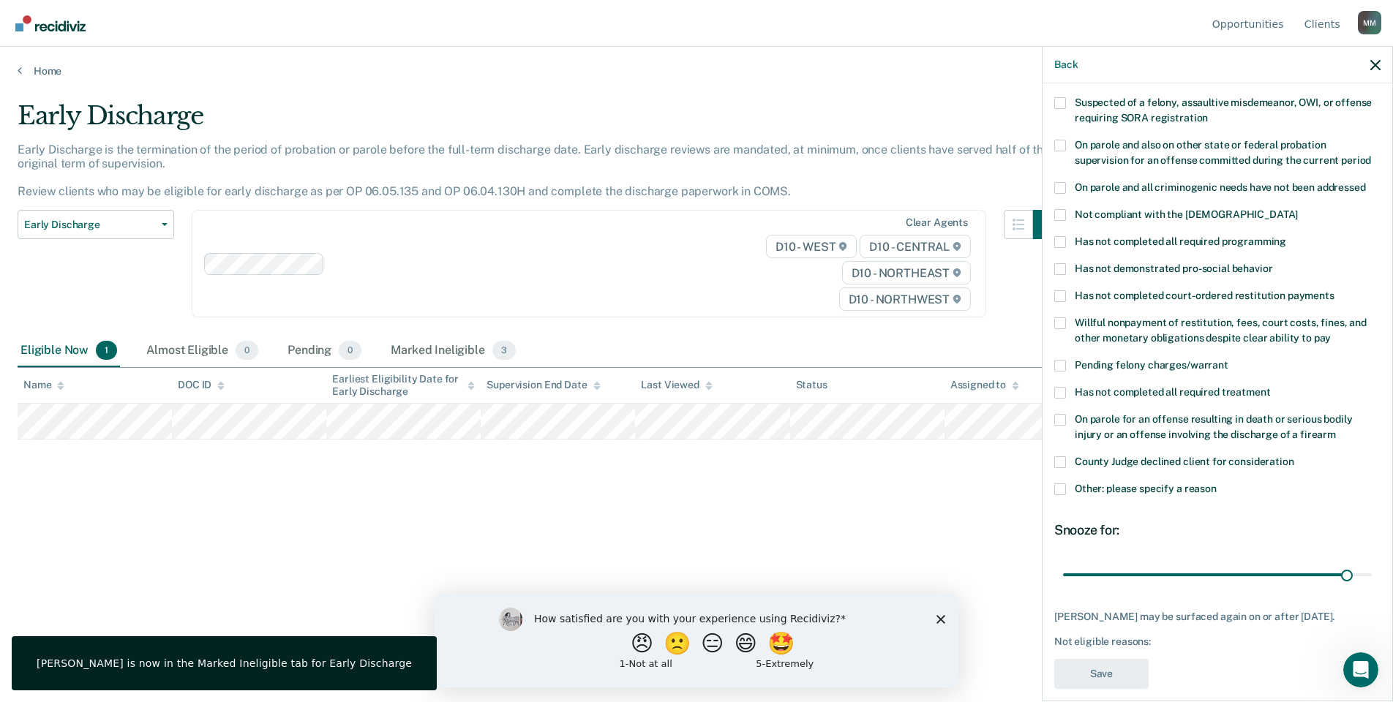
click at [1084, 483] on span "Other: please specify a reason" at bounding box center [1146, 489] width 142 height 12
click at [1217, 484] on input "Other: please specify a reason" at bounding box center [1217, 484] width 0 height 0
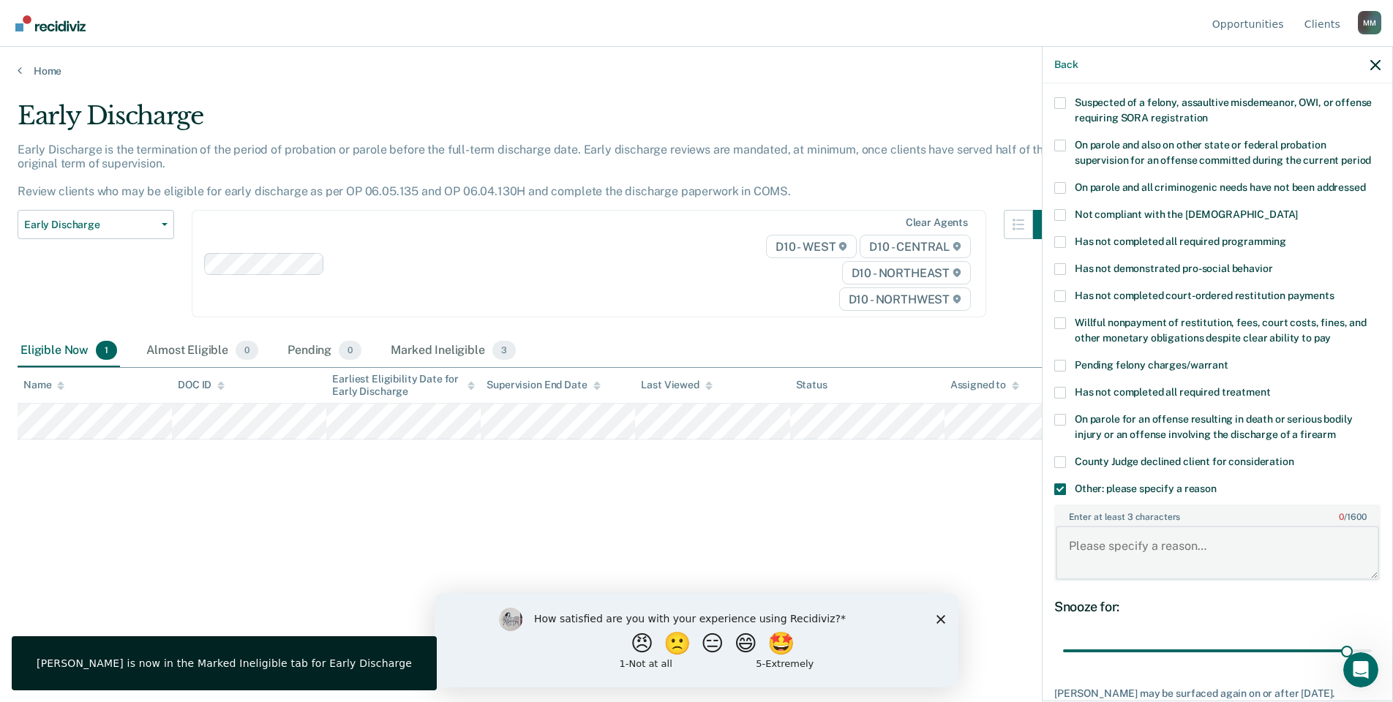
click at [1107, 546] on textarea "Enter at least 3 characters 0 / 1600" at bounding box center [1217, 553] width 323 height 54
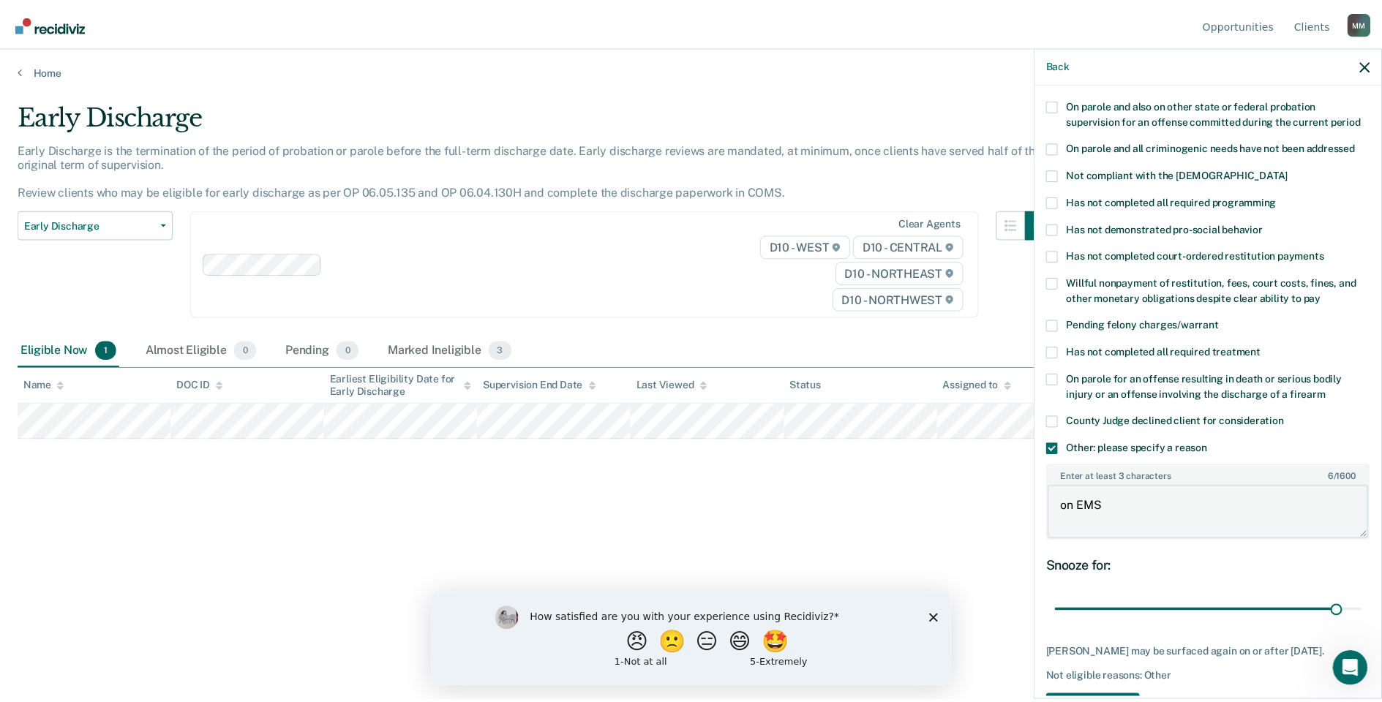
scroll to position [217, 0]
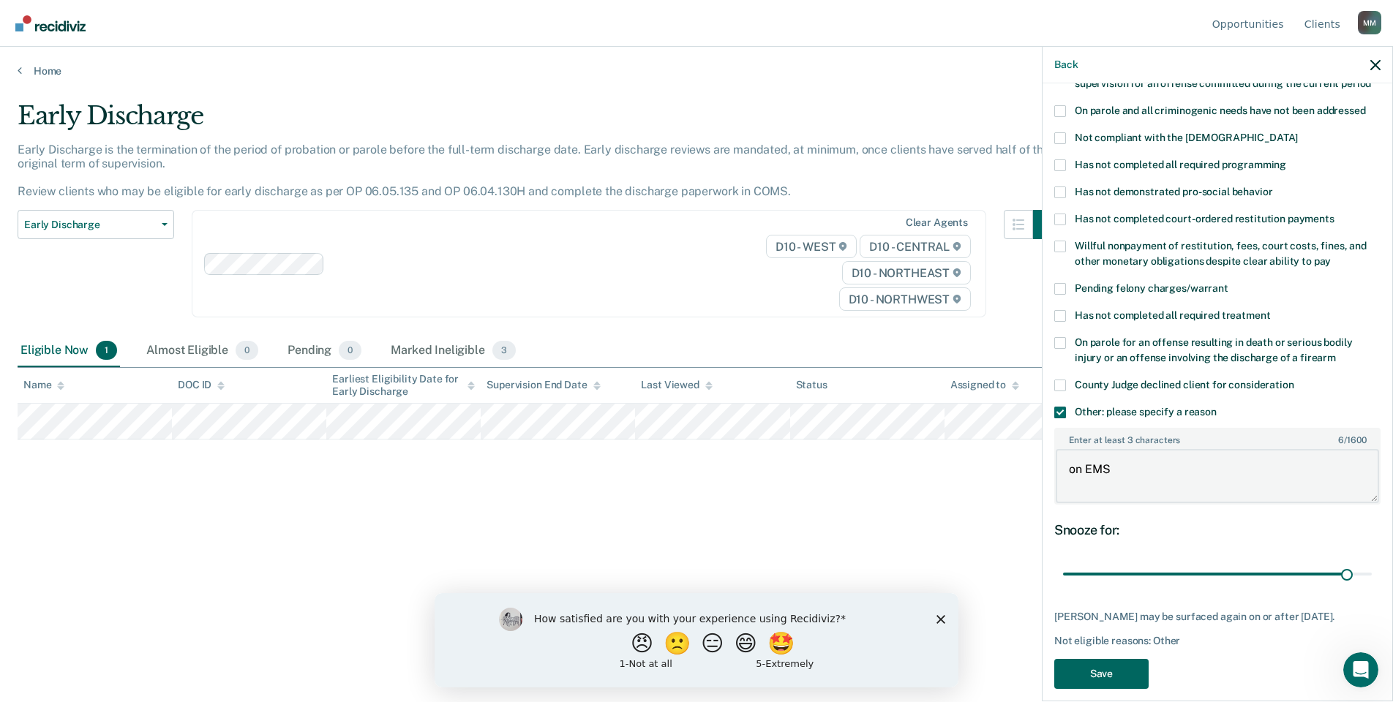
type textarea "on EMS"
click at [1082, 661] on button "Save" at bounding box center [1101, 674] width 94 height 30
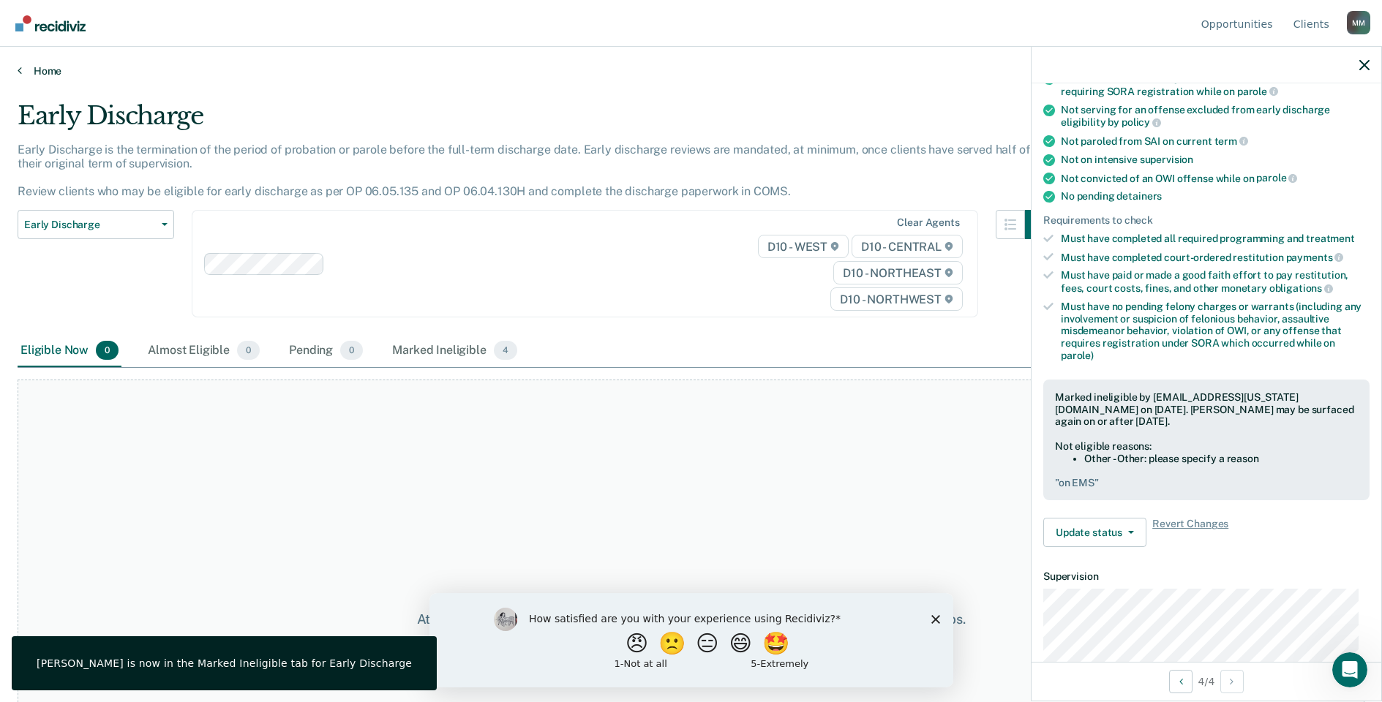
click at [30, 75] on link "Home" at bounding box center [691, 70] width 1347 height 13
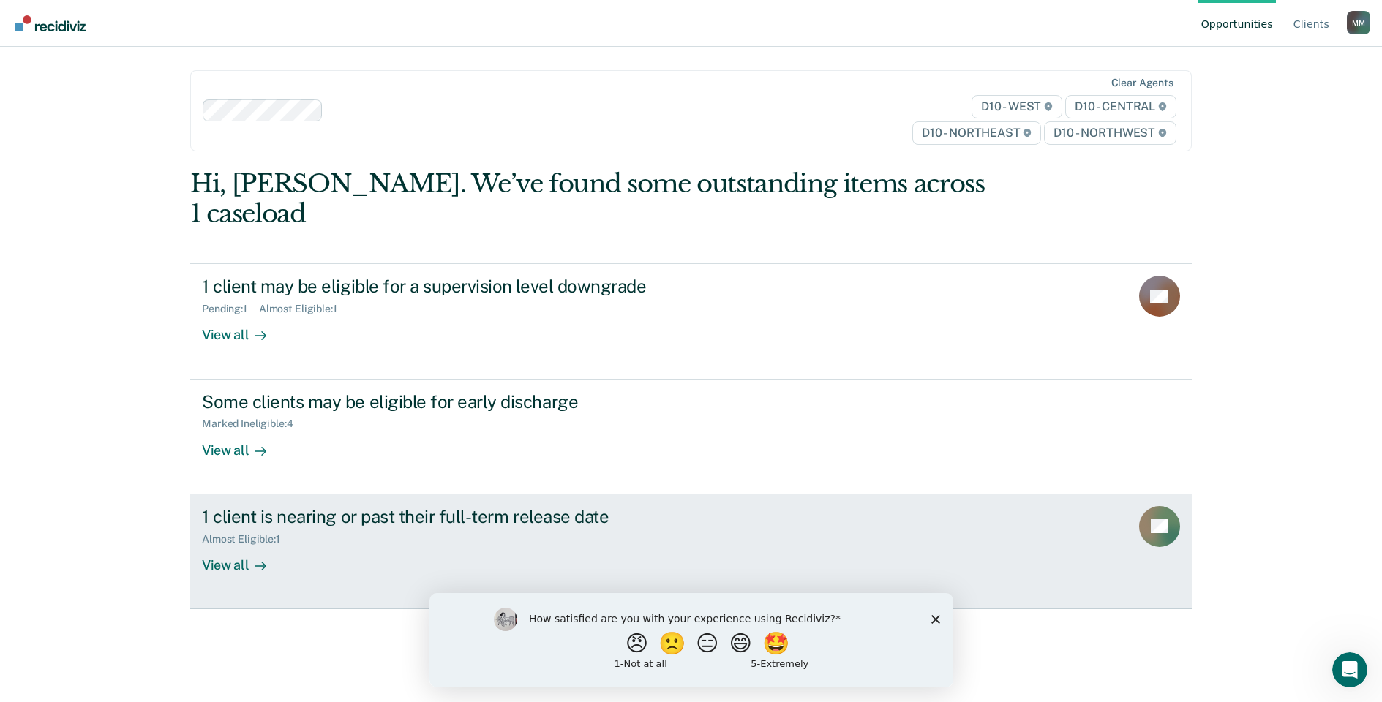
click at [466, 517] on div "1 client is nearing or past their full-term release date Almost Eligible : 1 Vi…" at bounding box center [476, 539] width 549 height 67
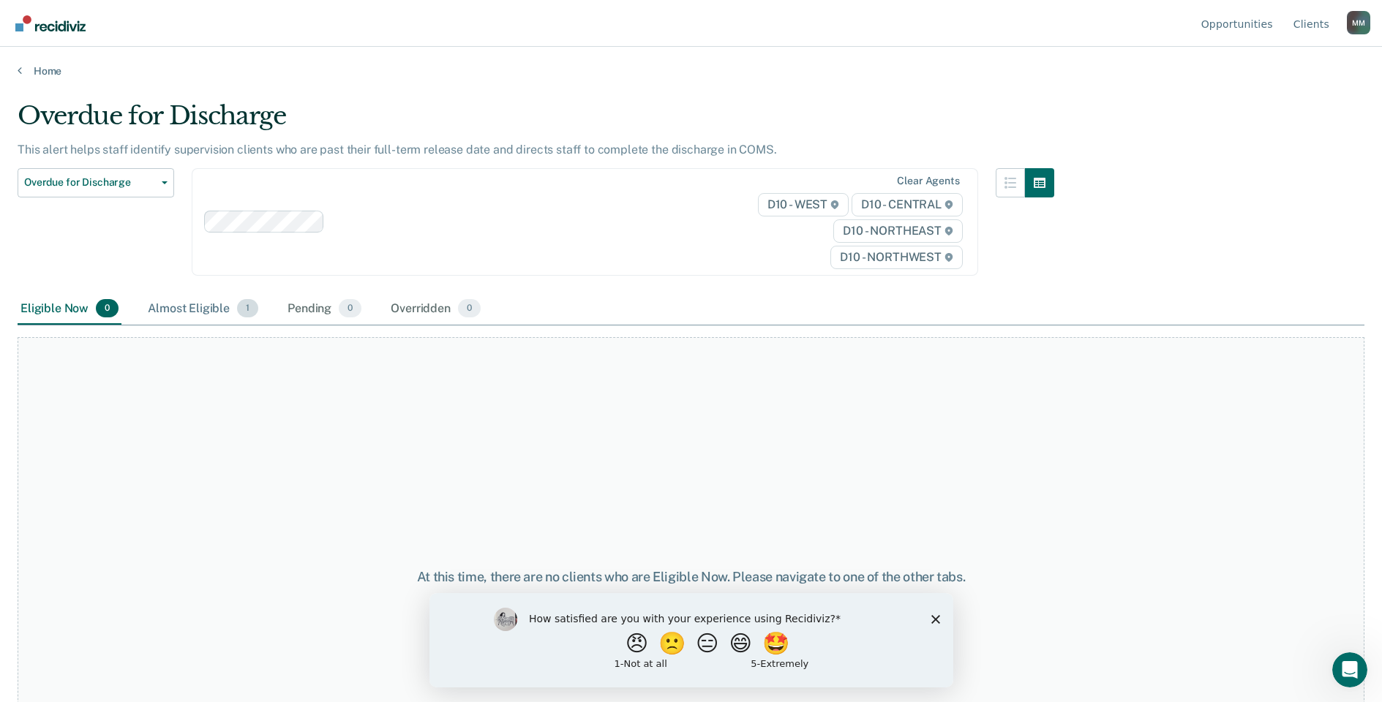
click at [214, 307] on div "Almost Eligible 1" at bounding box center [203, 309] width 116 height 32
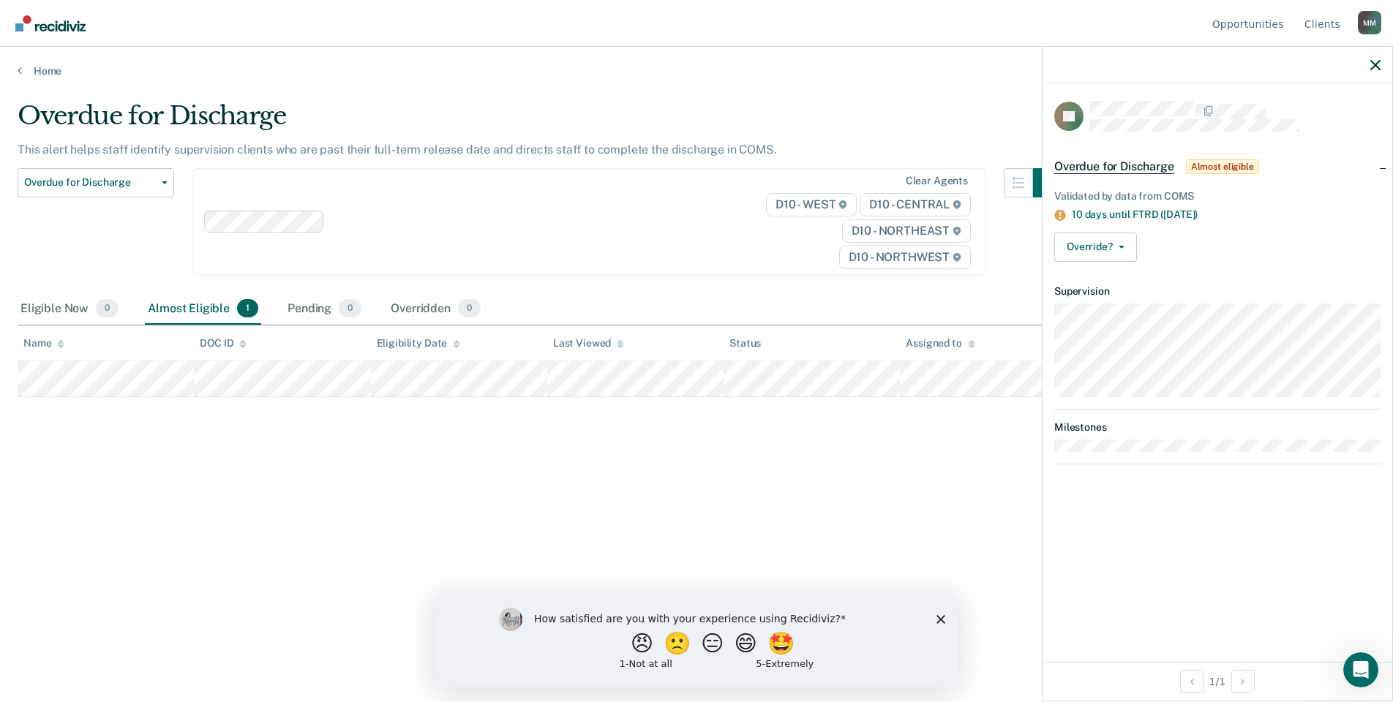
click at [1384, 73] on div at bounding box center [1218, 65] width 350 height 37
